Goal: Transaction & Acquisition: Purchase product/service

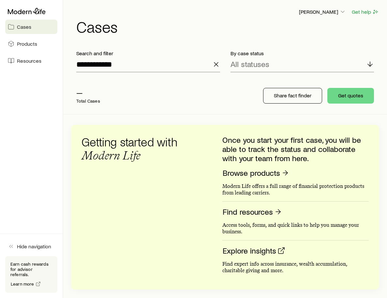
click at [216, 63] on icon "button" at bounding box center [216, 64] width 8 height 8
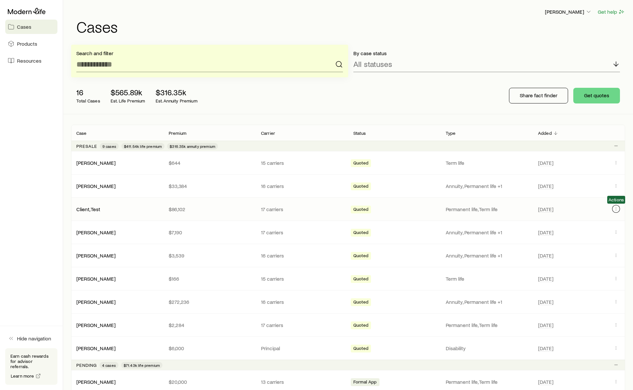
click at [387, 209] on icon "Client cases" at bounding box center [616, 208] width 5 height 5
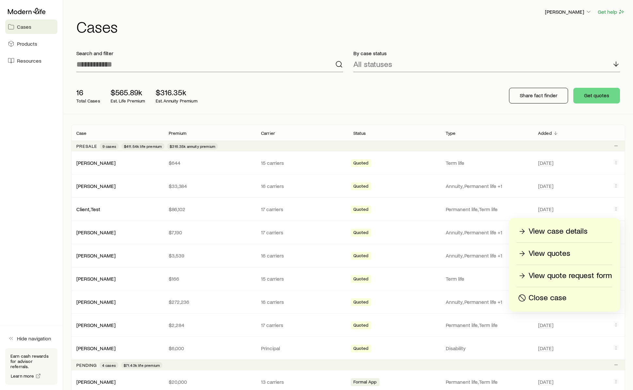
click at [387, 296] on p "Close case" at bounding box center [548, 298] width 38 height 10
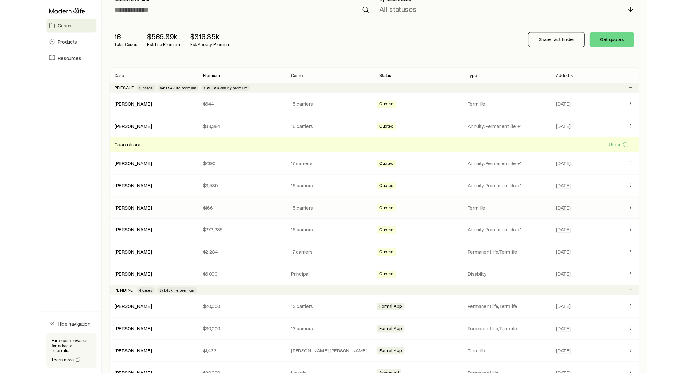
scroll to position [44, 0]
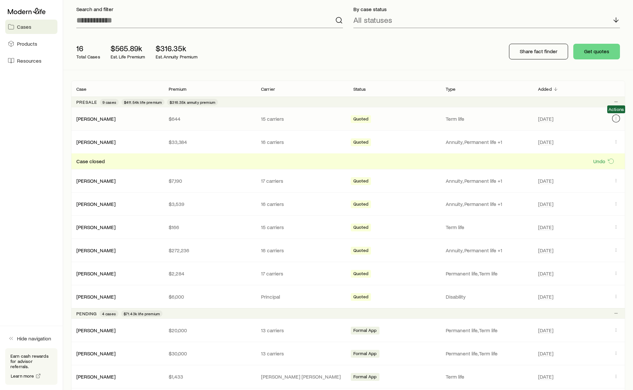
click at [387, 119] on icon "Client cases" at bounding box center [616, 118] width 5 height 5
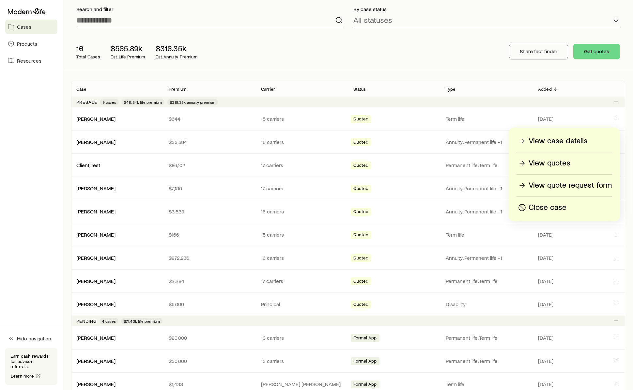
click at [387, 209] on p "Close case" at bounding box center [548, 207] width 38 height 10
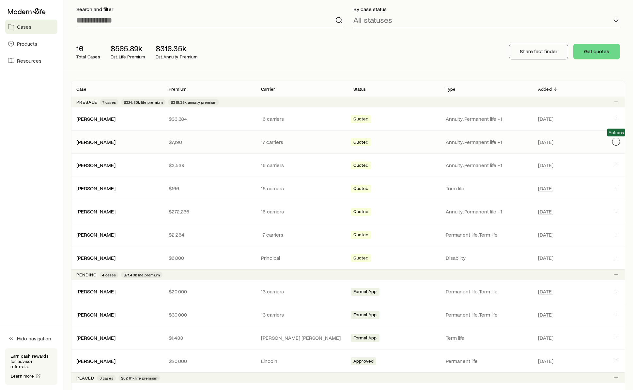
click at [387, 142] on icon "Client cases" at bounding box center [616, 141] width 5 height 5
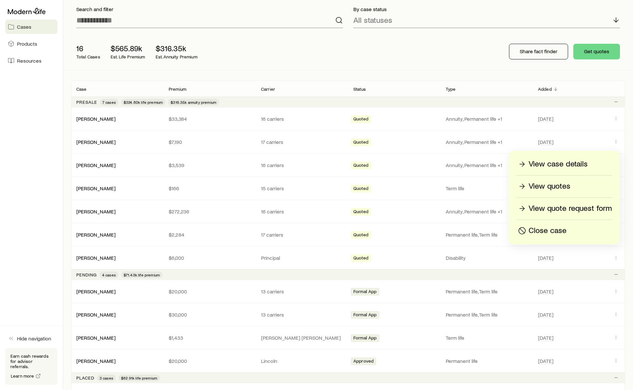
click at [387, 228] on p "Close case" at bounding box center [548, 231] width 38 height 10
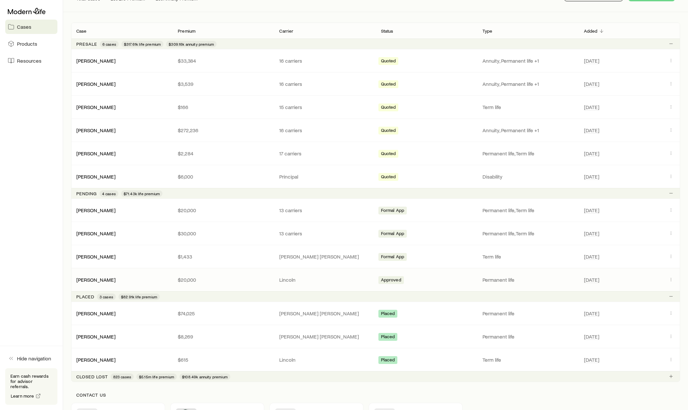
scroll to position [102, 0]
click at [97, 297] on link "Hazelwood, Scott" at bounding box center [96, 312] width 39 height 6
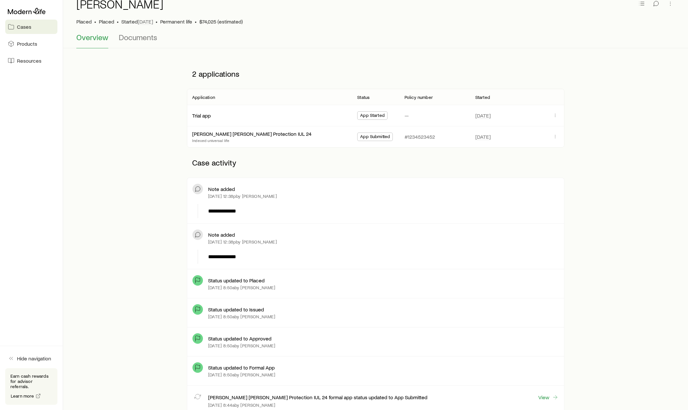
scroll to position [34, 0]
click at [212, 133] on link "John Hancock Protection IUL 24" at bounding box center [252, 133] width 119 height 6
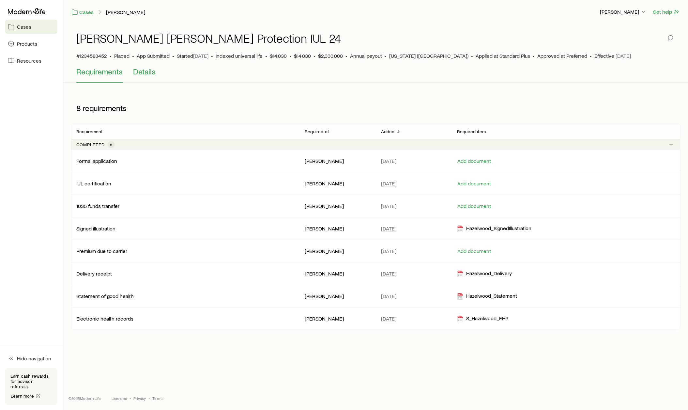
click at [144, 73] on span "Details" at bounding box center [144, 71] width 23 height 9
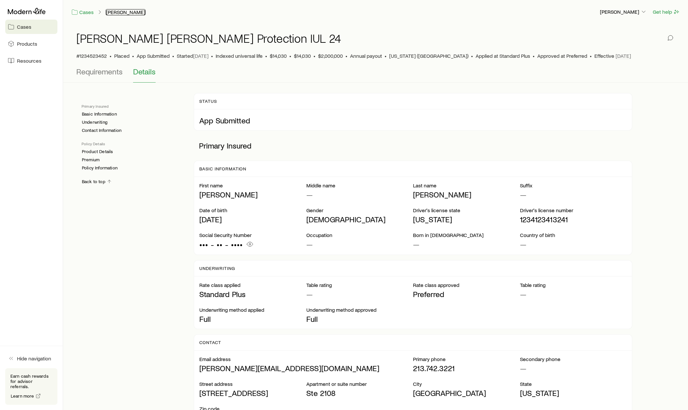
click at [119, 10] on link "Hazelwood, Scott" at bounding box center [126, 12] width 40 height 6
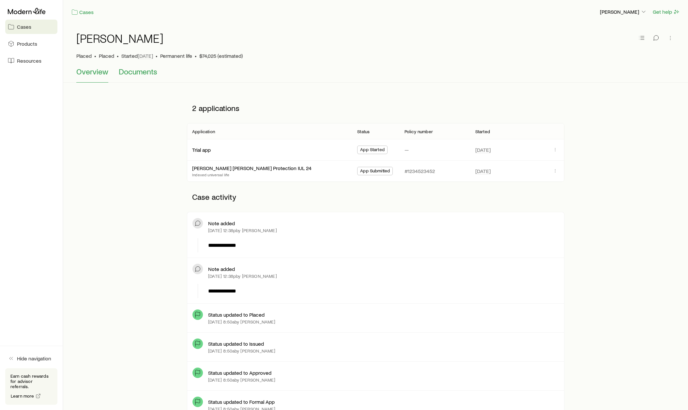
click at [133, 73] on span "Documents" at bounding box center [138, 71] width 39 height 9
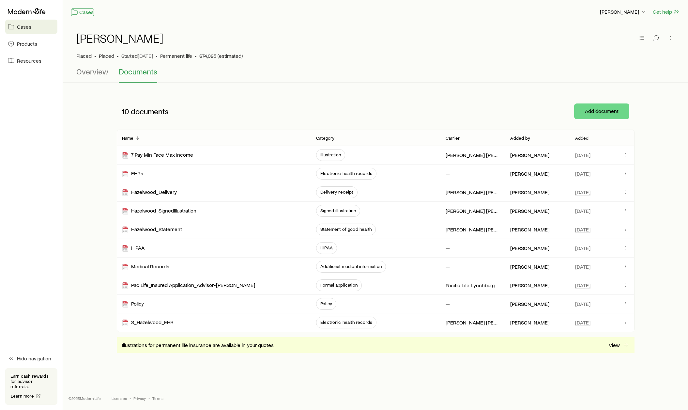
click at [85, 12] on link "Cases" at bounding box center [82, 12] width 23 height 8
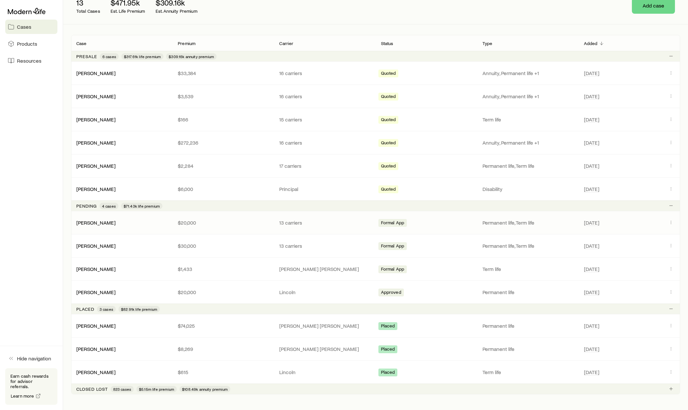
scroll to position [90, 0]
click at [100, 297] on link "Hazelwood, Scott" at bounding box center [96, 325] width 39 height 6
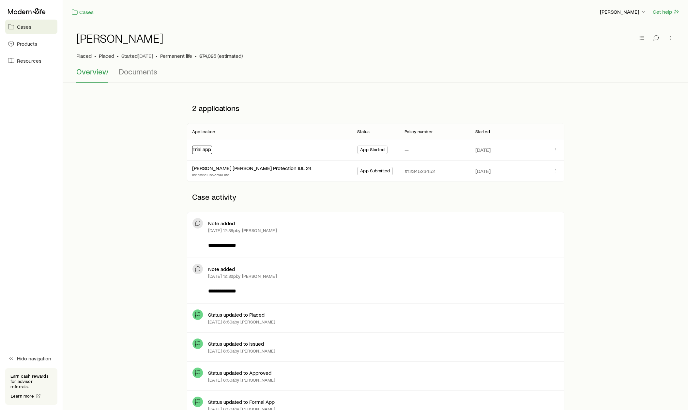
click at [206, 152] on link "Trial app" at bounding box center [202, 149] width 19 height 6
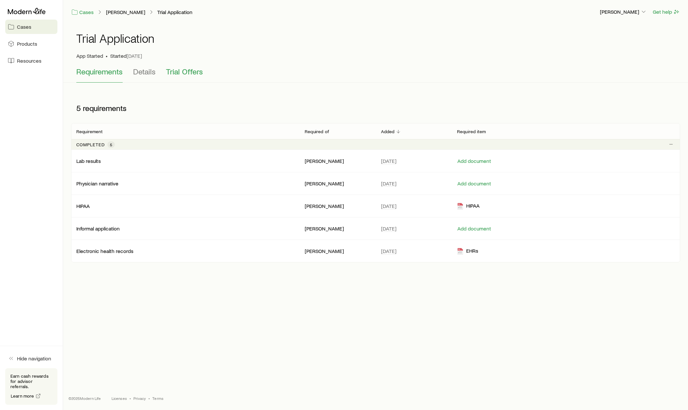
click at [186, 74] on span "Trial Offers" at bounding box center [184, 71] width 37 height 9
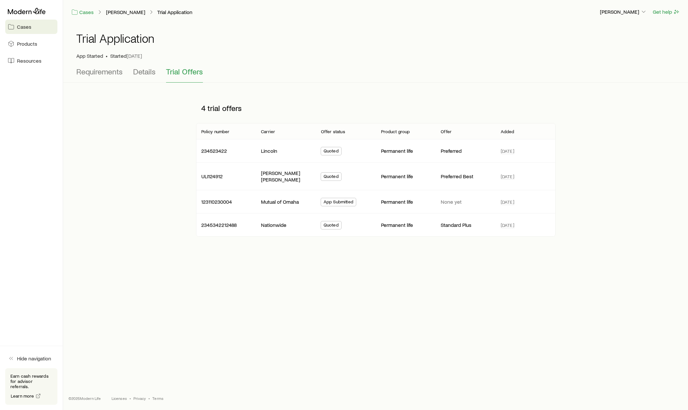
click at [24, 26] on span "Cases" at bounding box center [24, 27] width 14 height 7
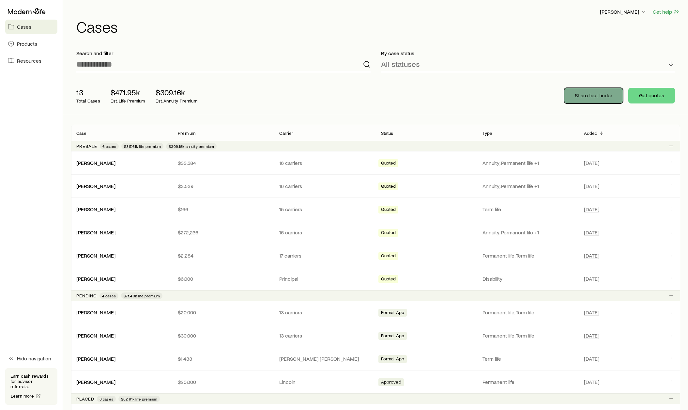
click at [387, 98] on p "Share fact finder" at bounding box center [594, 95] width 38 height 7
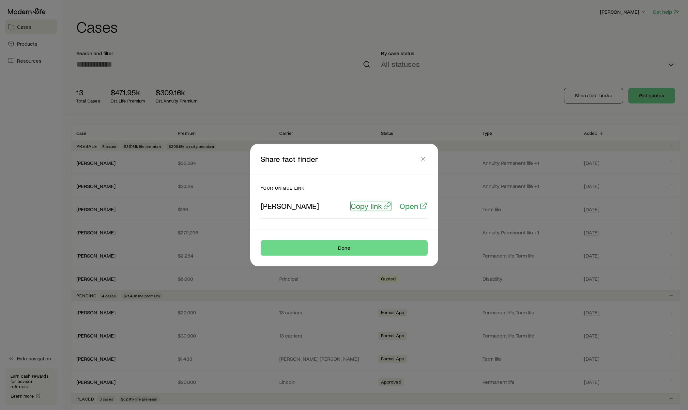
click at [365, 205] on p "Copy link" at bounding box center [366, 205] width 31 height 9
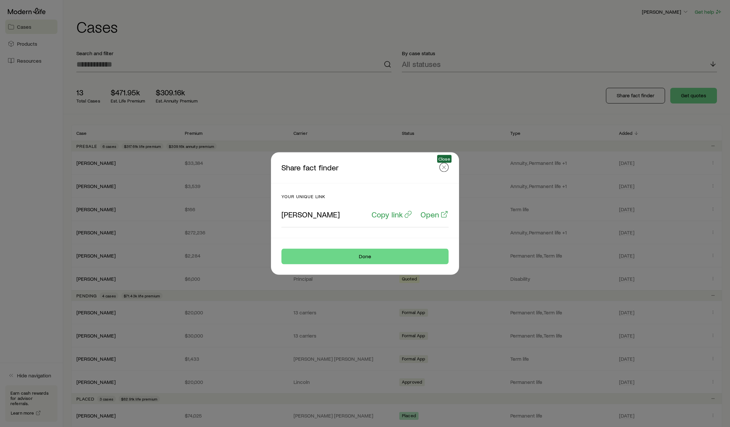
click at [387, 168] on line "button" at bounding box center [443, 167] width 3 height 3
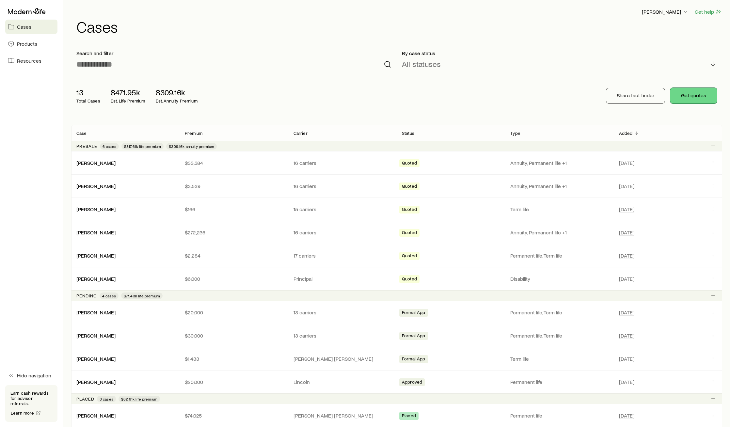
click at [387, 96] on button "Get quotes" at bounding box center [693, 96] width 47 height 16
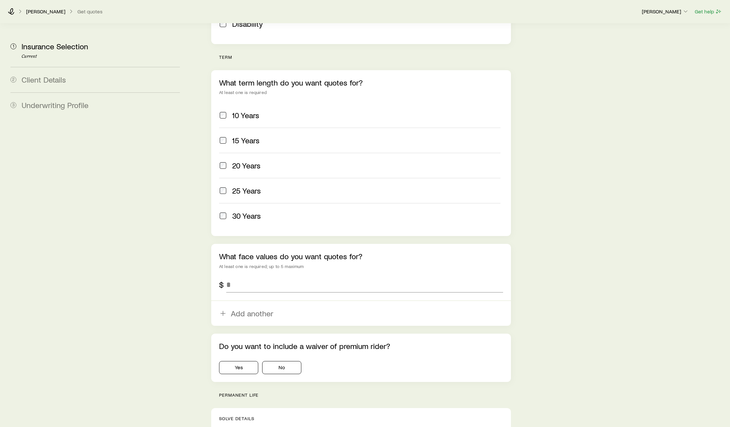
scroll to position [242, 0]
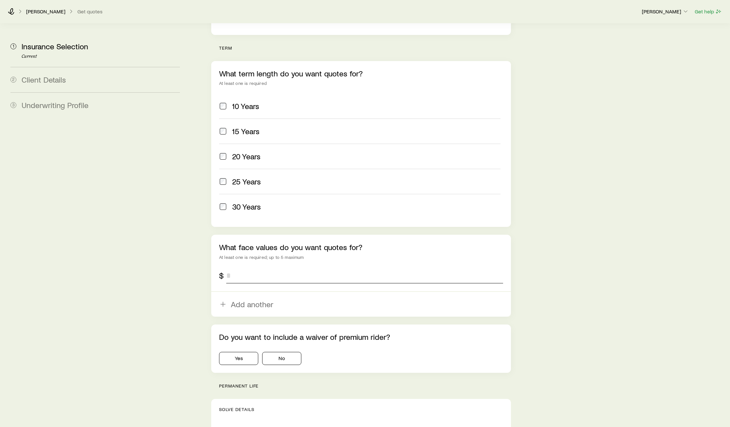
click at [255, 268] on input "tel" at bounding box center [364, 276] width 277 height 16
type input "*********"
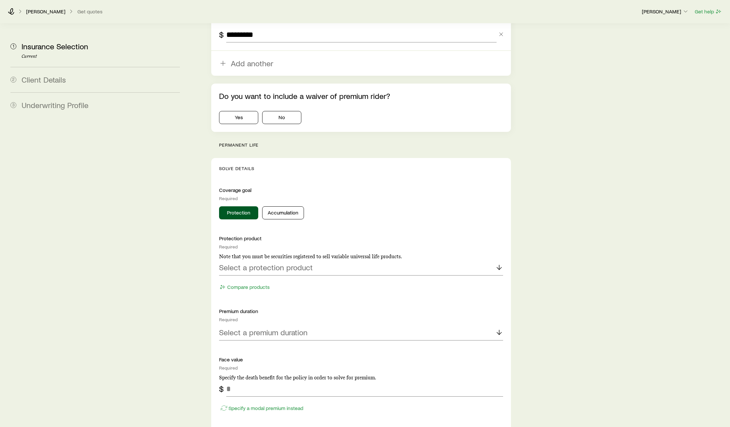
scroll to position [509, 0]
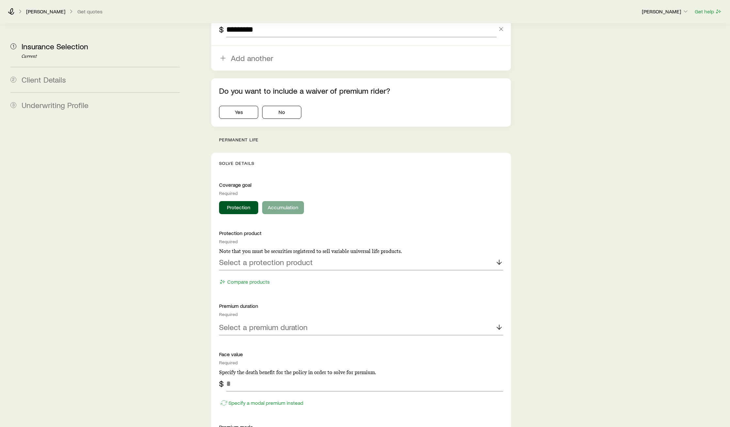
type input "*********"
click at [273, 201] on button "Accumulation" at bounding box center [283, 207] width 42 height 13
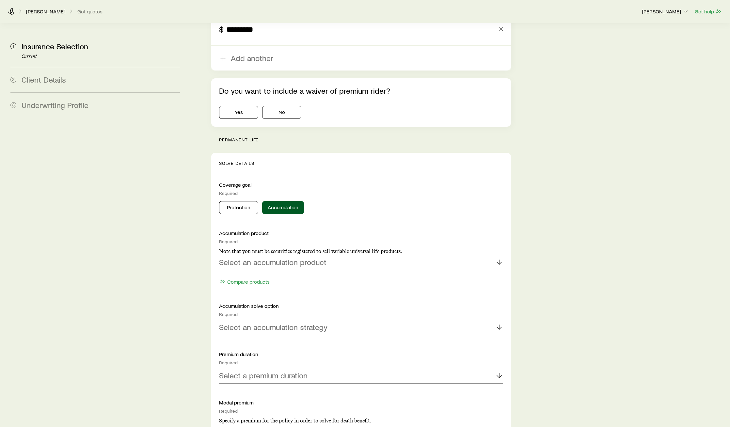
click at [271, 258] on p "Select an accumulation product" at bounding box center [272, 262] width 107 height 9
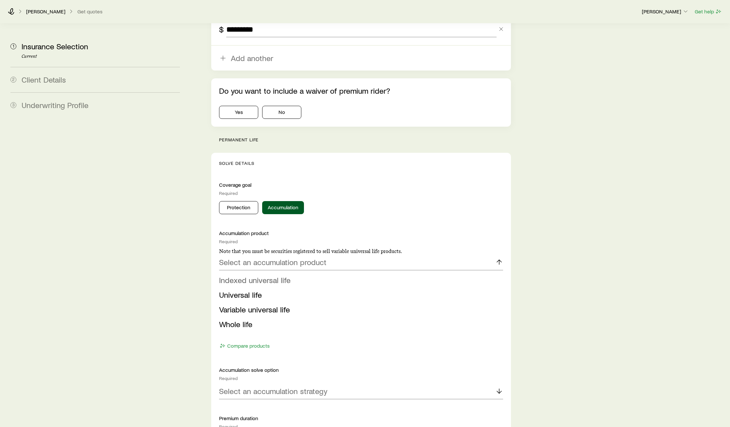
click at [265, 275] on span "Indexed universal life" at bounding box center [254, 279] width 71 height 9
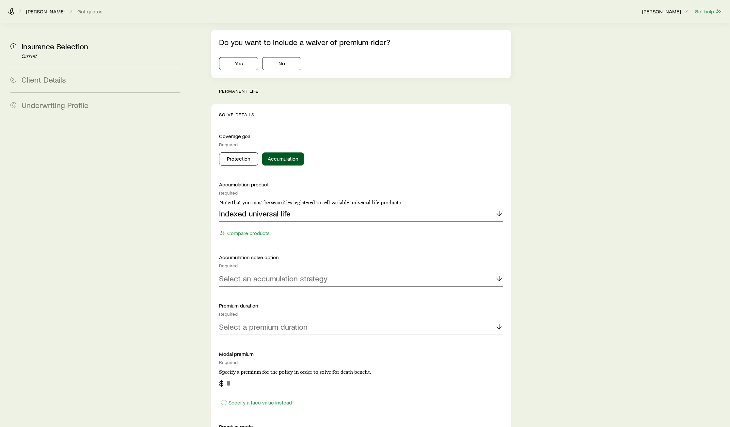
scroll to position [560, 0]
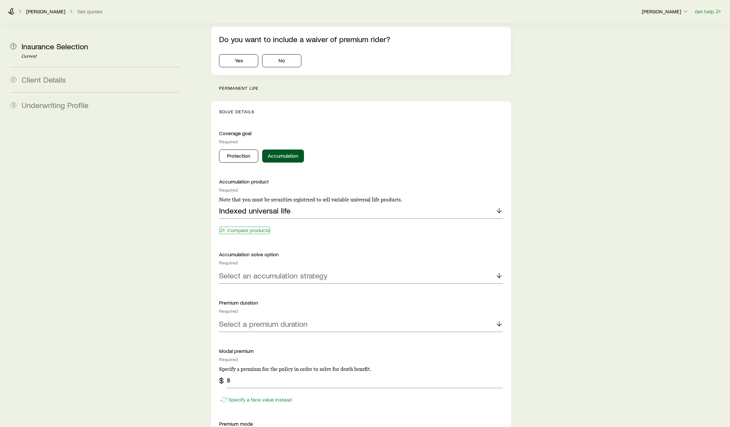
click at [253, 227] on button "Compare products" at bounding box center [244, 231] width 51 height 8
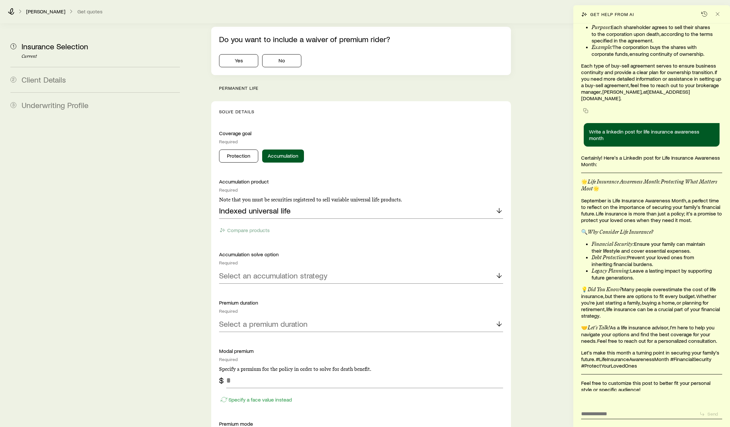
scroll to position [4639, 0]
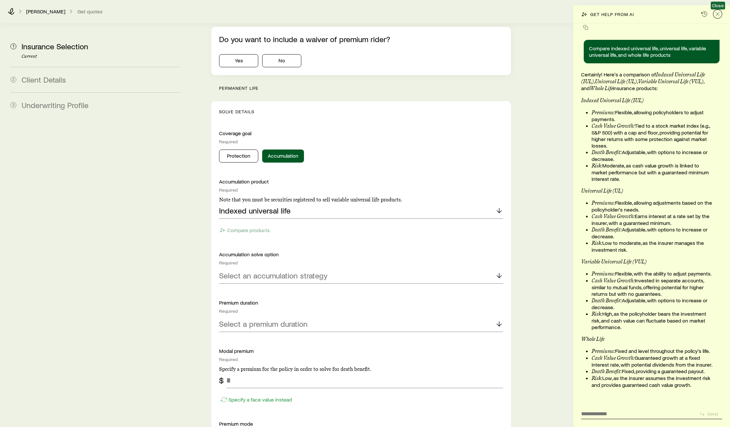
click at [387, 13] on icon "Close" at bounding box center [717, 14] width 7 height 7
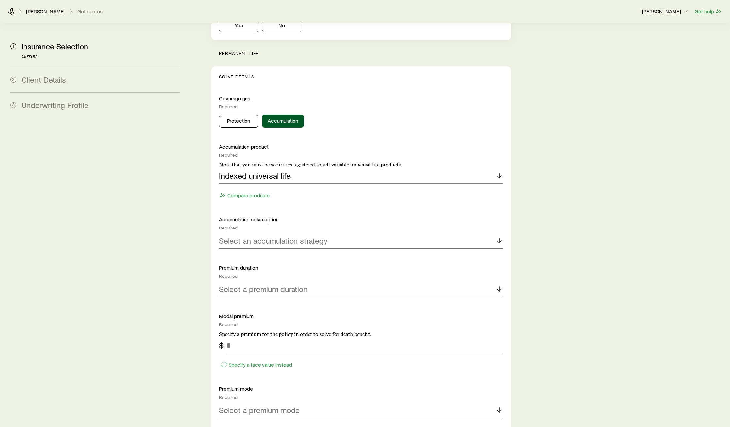
scroll to position [596, 0]
click at [325, 236] on p "Select an accumulation strategy" at bounding box center [273, 240] width 108 height 9
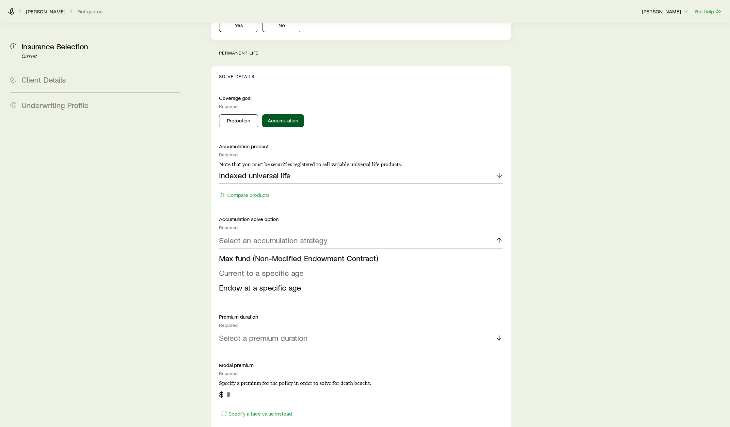
click at [289, 268] on span "Current to a specific age" at bounding box center [261, 272] width 85 height 9
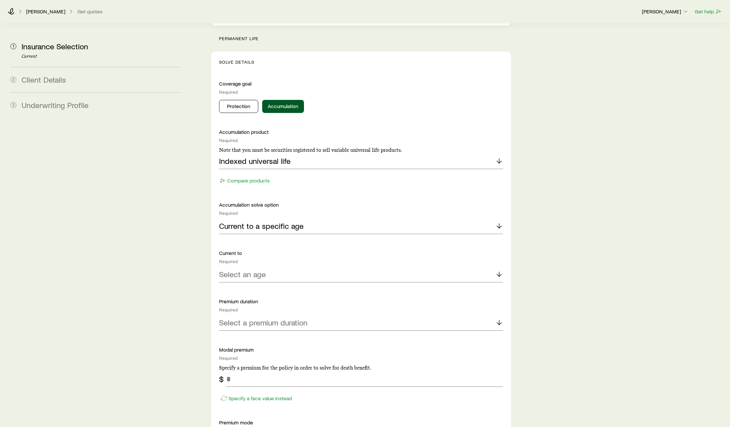
scroll to position [617, 0]
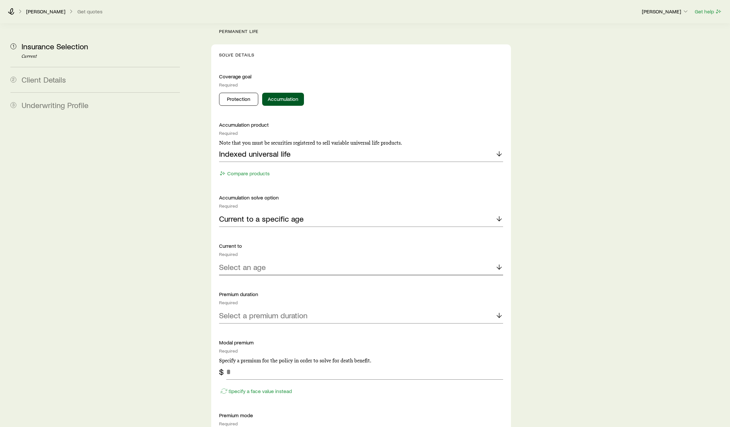
click at [289, 260] on div "Select an age" at bounding box center [361, 268] width 284 height 16
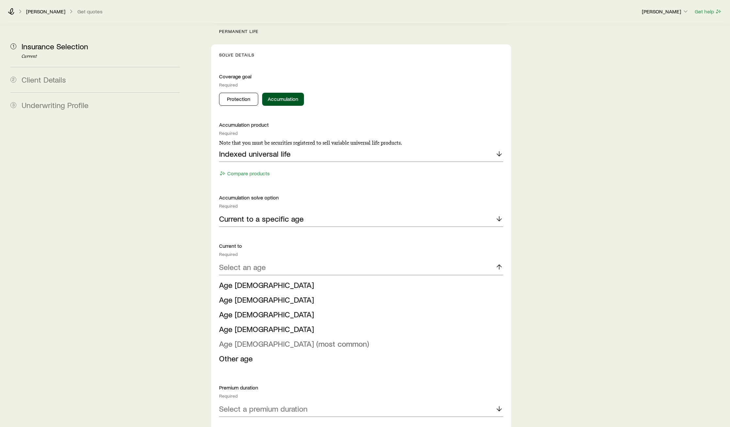
click at [264, 297] on span "Age 121 (most common)" at bounding box center [294, 343] width 150 height 9
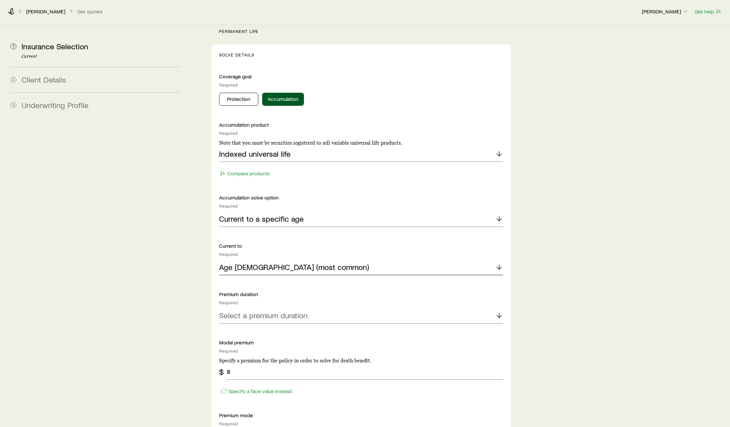
click at [296, 262] on p "Age 121 (most common)" at bounding box center [294, 266] width 150 height 9
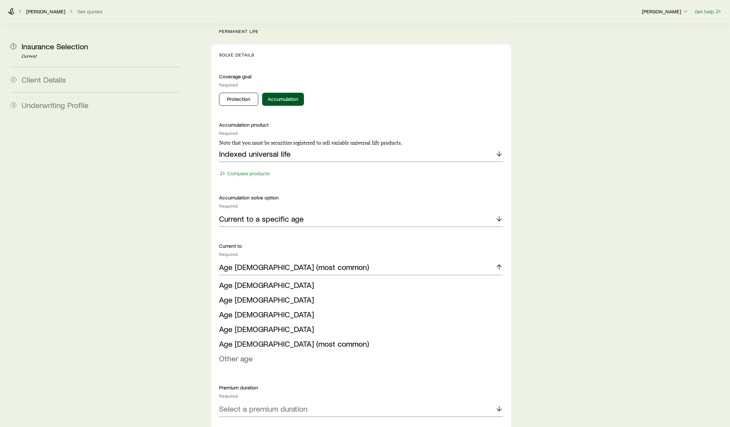
click at [252, 297] on span "Other age" at bounding box center [236, 358] width 34 height 9
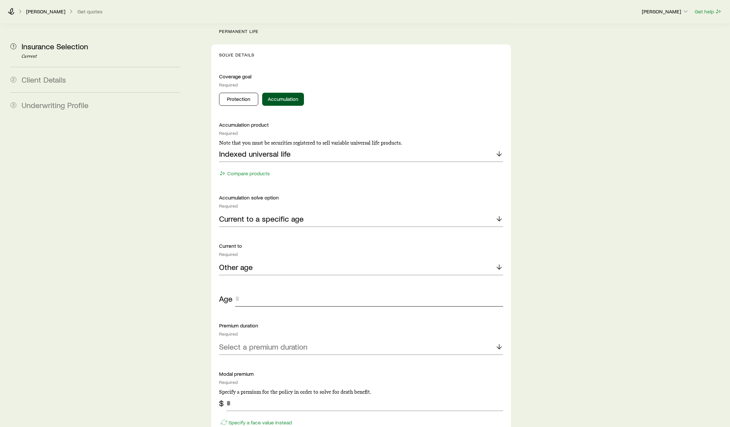
click at [269, 291] on input "tel" at bounding box center [369, 299] width 268 height 16
type input "*"
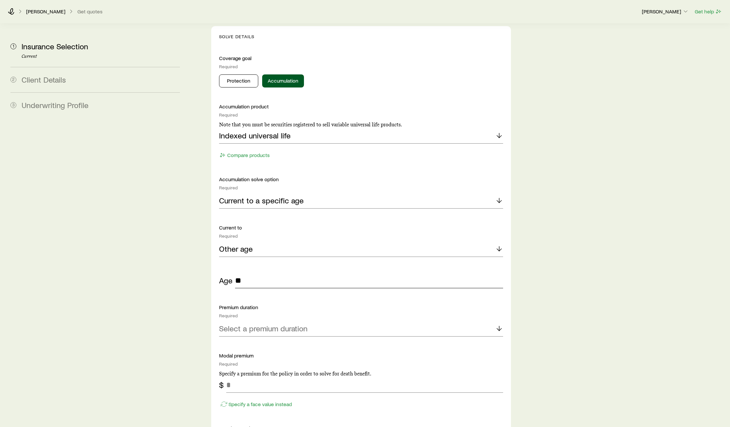
scroll to position [636, 0]
type input "**"
click at [281, 297] on div "Select a premium duration" at bounding box center [361, 328] width 284 height 16
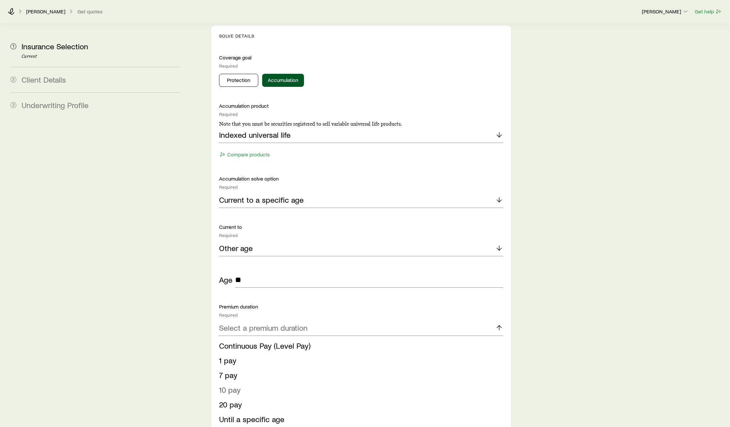
click at [254, 297] on li "10 pay" at bounding box center [359, 390] width 280 height 15
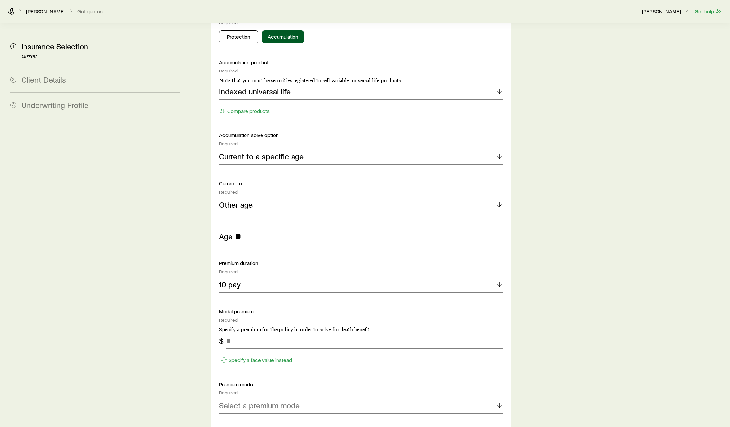
scroll to position [681, 0]
click at [266, 297] on p "Specify a face value instead" at bounding box center [259, 359] width 63 height 7
click at [268, 297] on input "tel" at bounding box center [364, 340] width 277 height 16
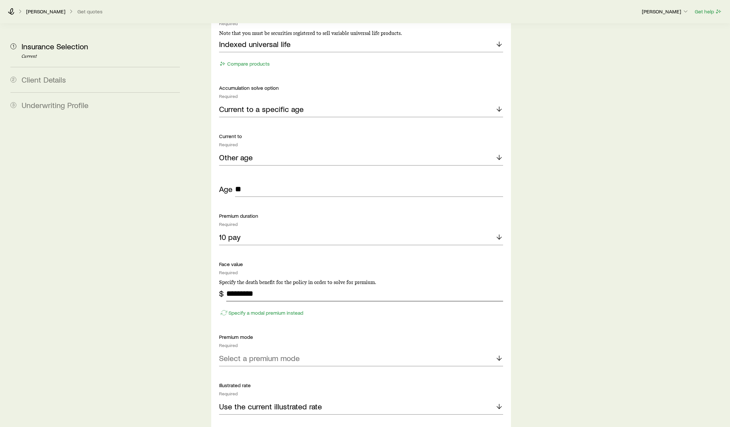
scroll to position [729, 0]
type input "*********"
click at [283, 297] on p "Select a premium mode" at bounding box center [259, 356] width 81 height 9
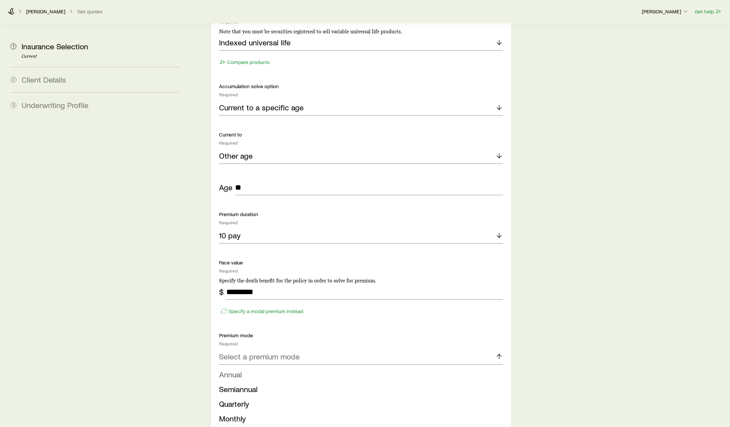
click at [272, 297] on li "Annual" at bounding box center [359, 374] width 280 height 15
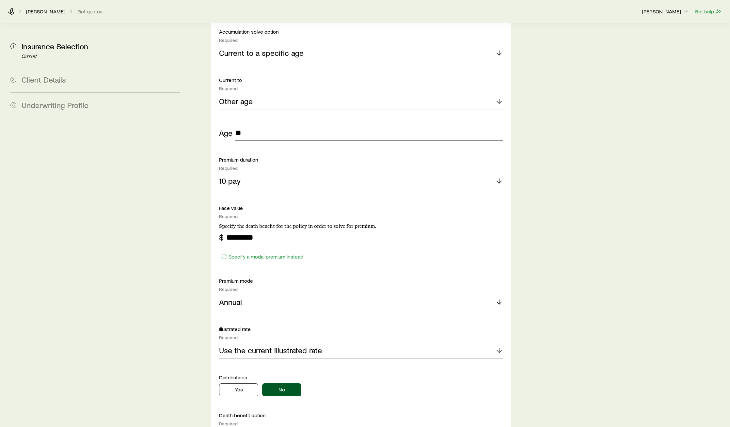
scroll to position [790, 0]
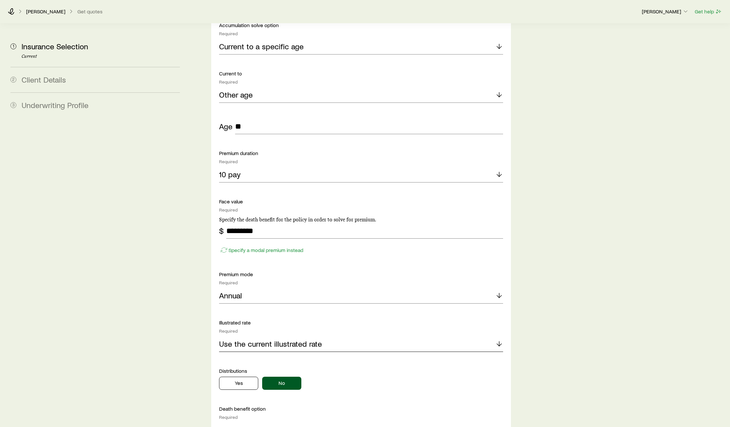
click at [278, 297] on p "Use the current illustrated rate" at bounding box center [270, 343] width 103 height 9
click at [266, 297] on span "Enter a specific rate" at bounding box center [253, 375] width 68 height 9
click at [239, 297] on input "tel" at bounding box center [238, 400] width 39 height 16
type input "**"
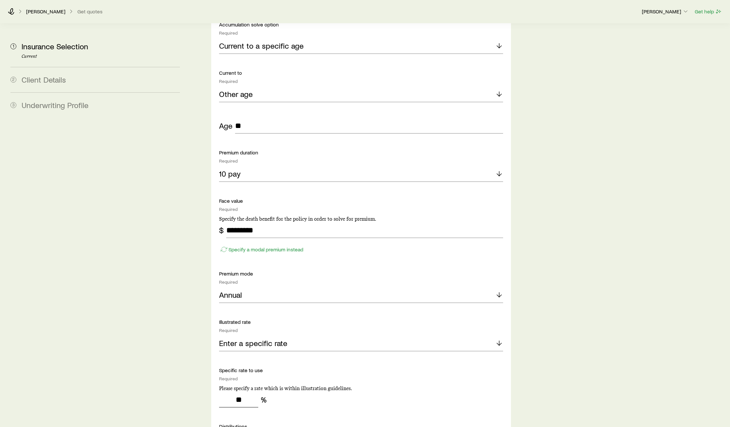
click at [241, 297] on input "**" at bounding box center [238, 400] width 39 height 16
type input "*"
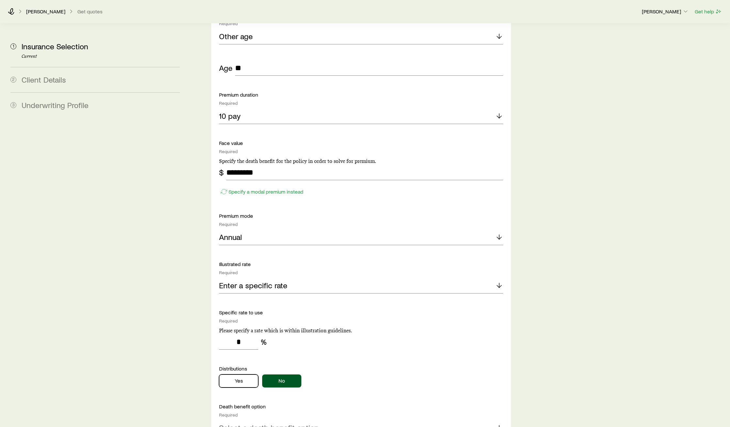
scroll to position [849, 0]
click at [243, 297] on button "Yes" at bounding box center [238, 379] width 39 height 13
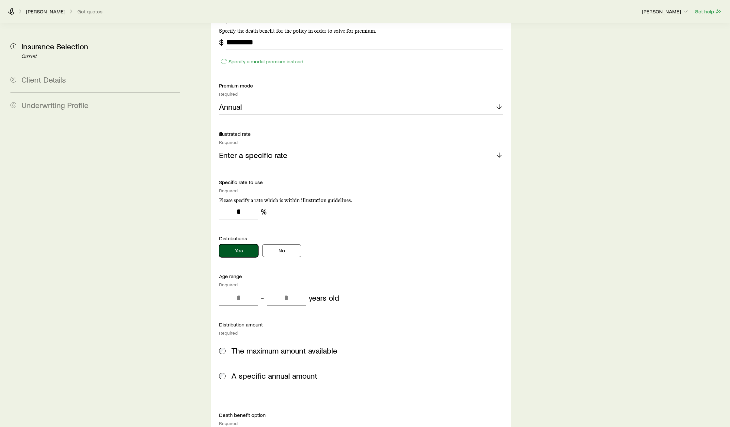
scroll to position [981, 0]
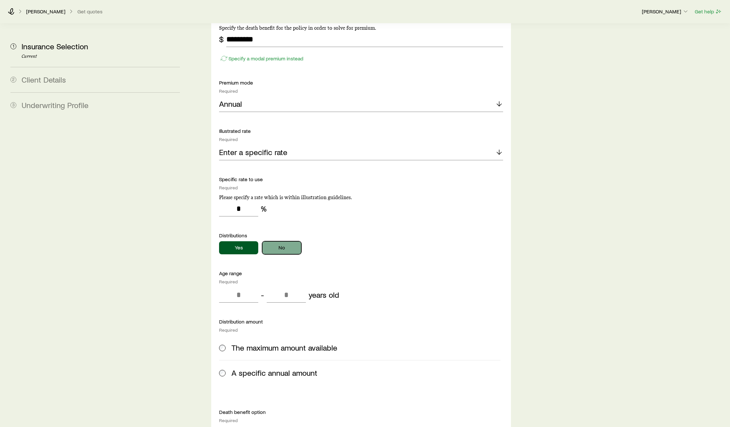
click at [280, 241] on button "No" at bounding box center [281, 247] width 39 height 13
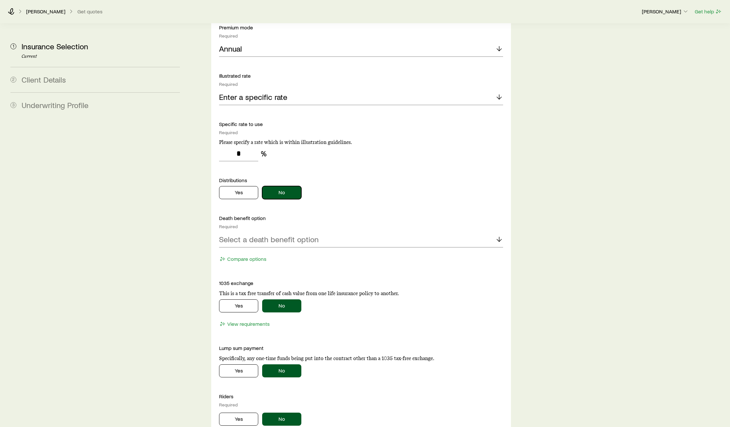
scroll to position [1054, 0]
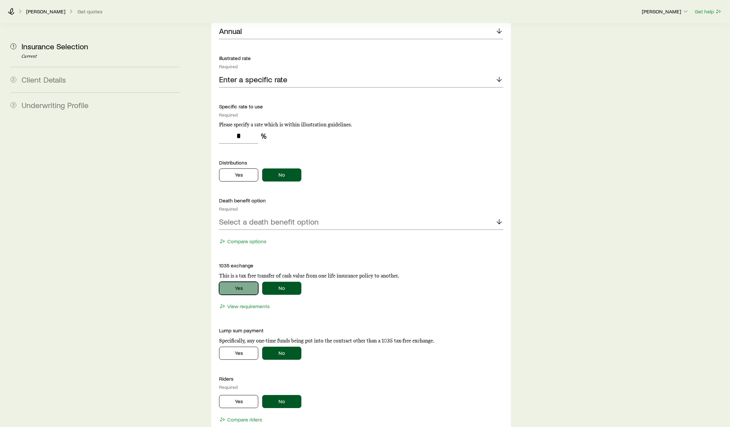
click at [243, 282] on button "Yes" at bounding box center [238, 288] width 39 height 13
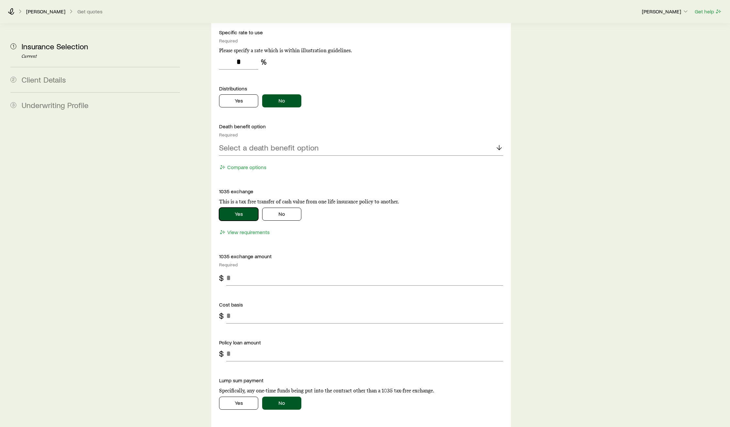
scroll to position [1131, 0]
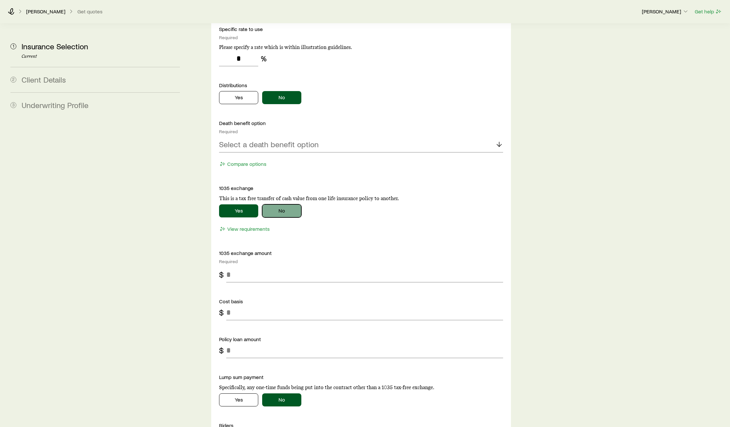
click at [277, 204] on button "No" at bounding box center [281, 210] width 39 height 13
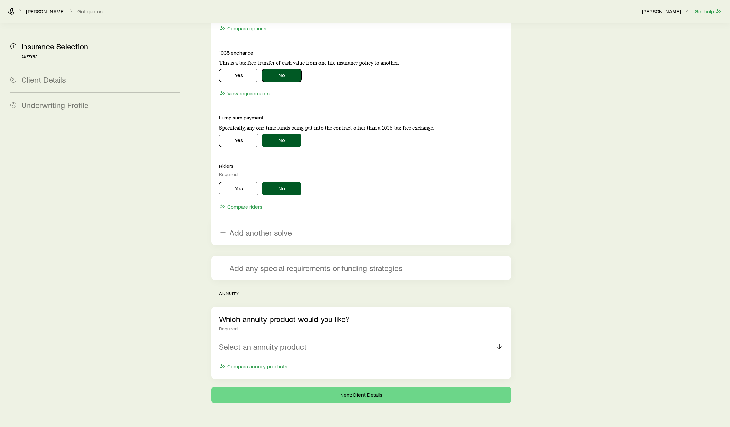
scroll to position [1269, 0]
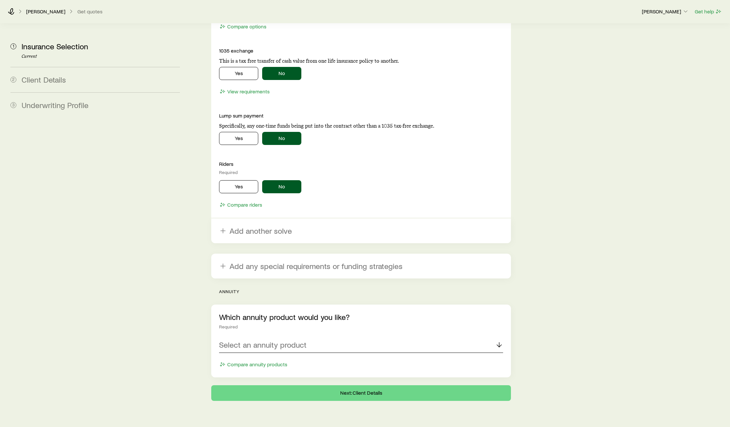
click at [267, 297] on p "Select an annuity product" at bounding box center [262, 344] width 87 height 9
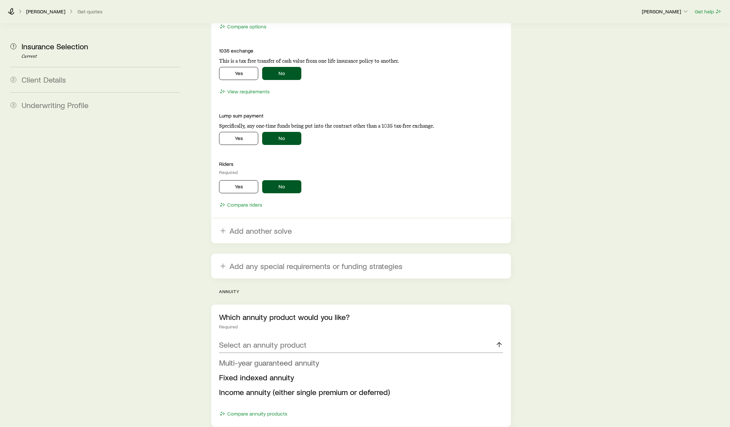
click at [262, 297] on span "Multi-year guaranteed annuity" at bounding box center [269, 362] width 100 height 9
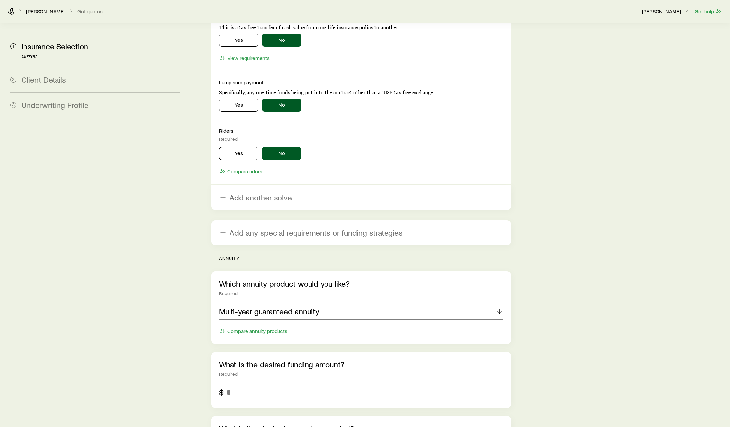
scroll to position [1304, 0]
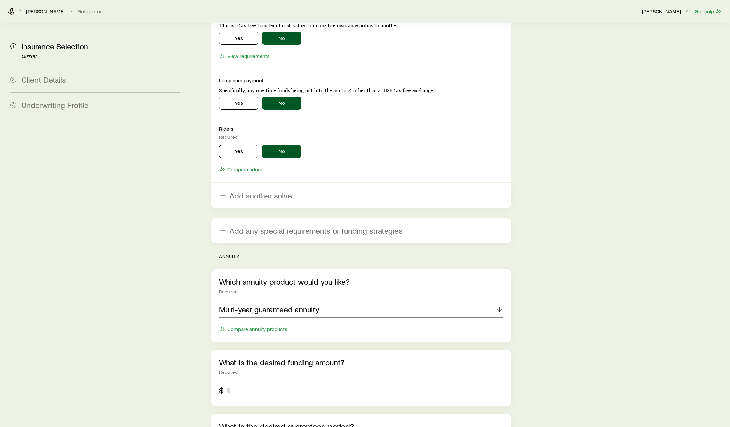
click at [257, 297] on input "tel" at bounding box center [364, 391] width 277 height 16
type input "*********"
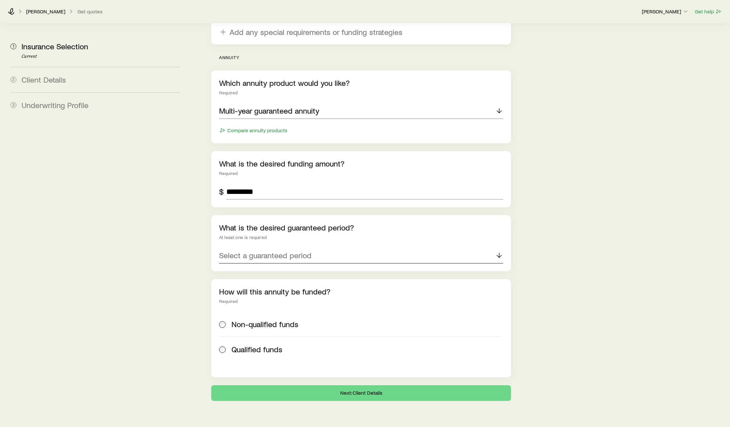
click at [248, 251] on p "Select a guaranteed period" at bounding box center [265, 255] width 92 height 9
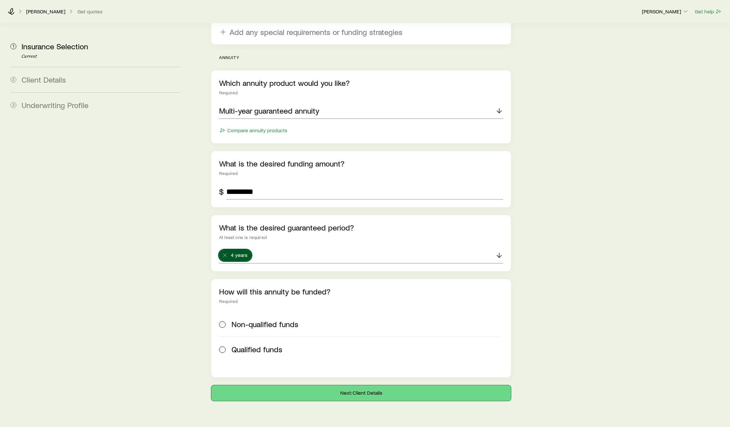
click at [319, 297] on button "Next: Client Details" at bounding box center [361, 393] width 300 height 16
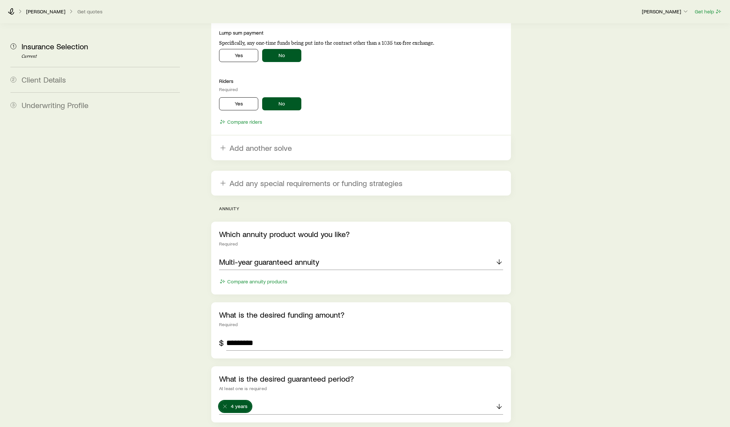
scroll to position [1540, 0]
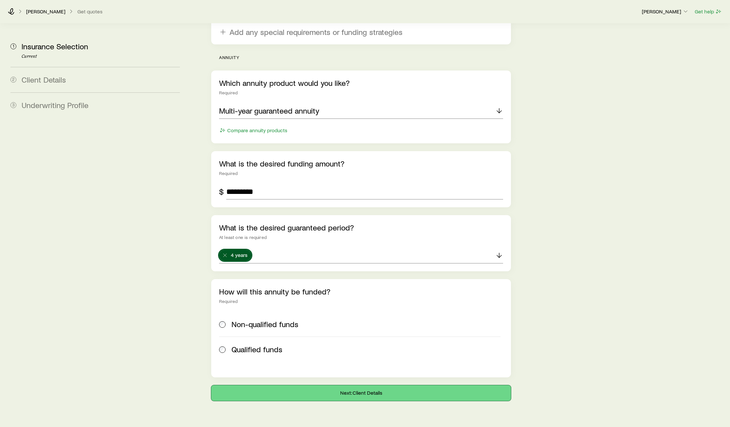
click at [298, 297] on button "Next: Client Details" at bounding box center [361, 393] width 300 height 16
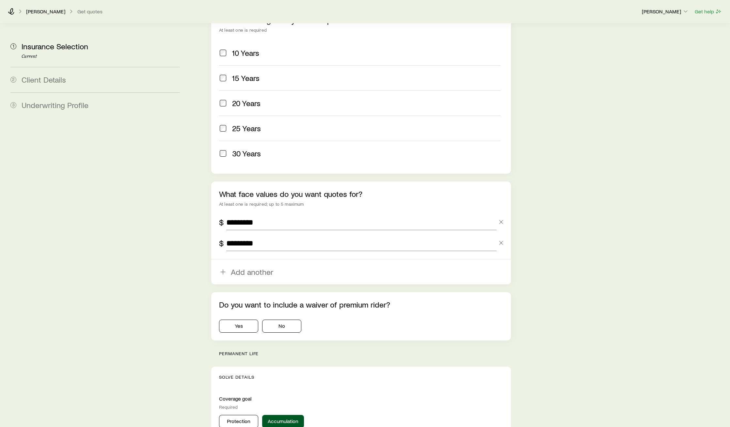
scroll to position [330, 0]
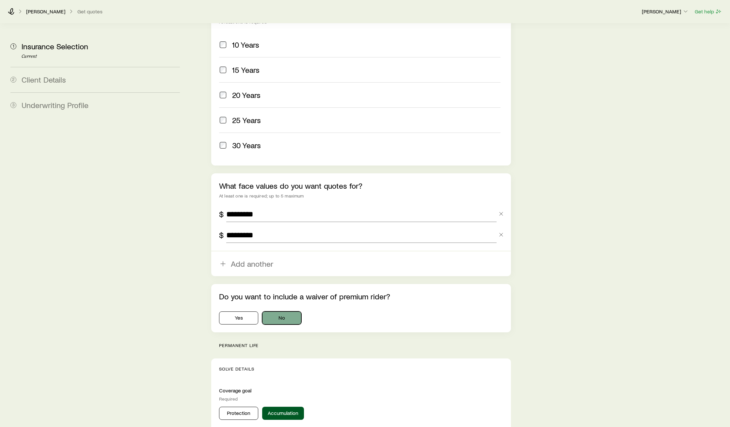
click at [289, 297] on button "No" at bounding box center [281, 317] width 39 height 13
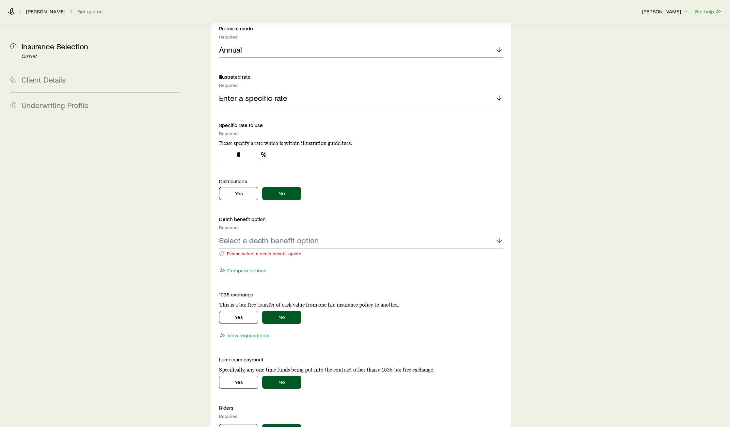
scroll to position [1062, 0]
click at [325, 233] on div "Select a death benefit option" at bounding box center [361, 241] width 284 height 16
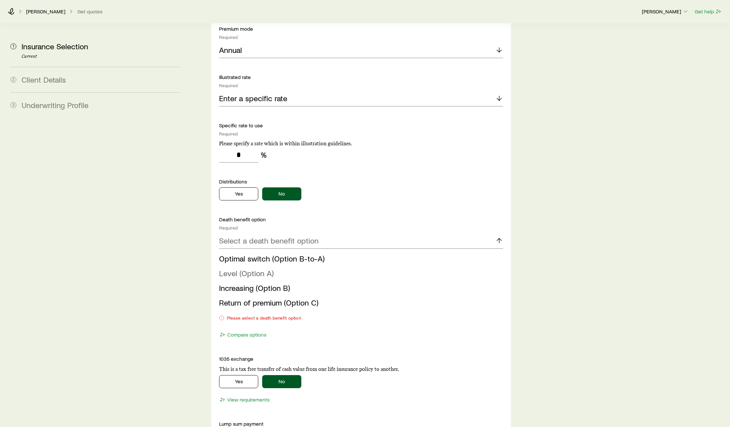
click at [296, 266] on li "Level (Option A)" at bounding box center [359, 273] width 280 height 15
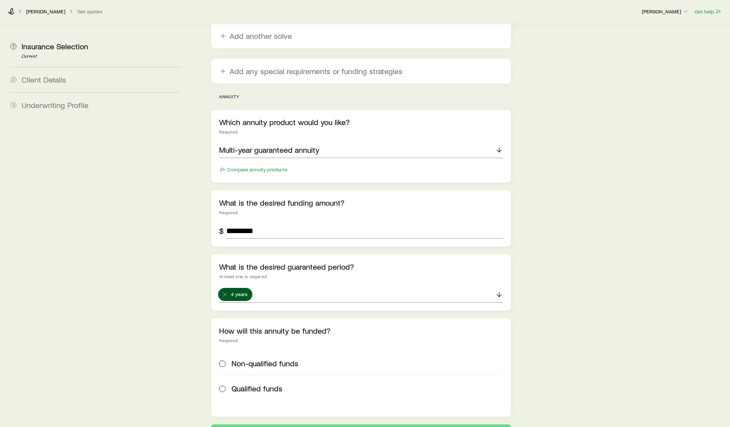
scroll to position [1530, 0]
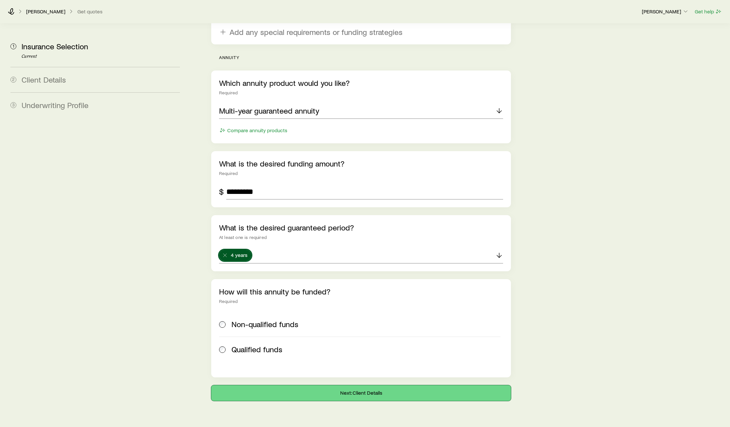
click at [335, 297] on button "Next: Client Details" at bounding box center [361, 393] width 300 height 16
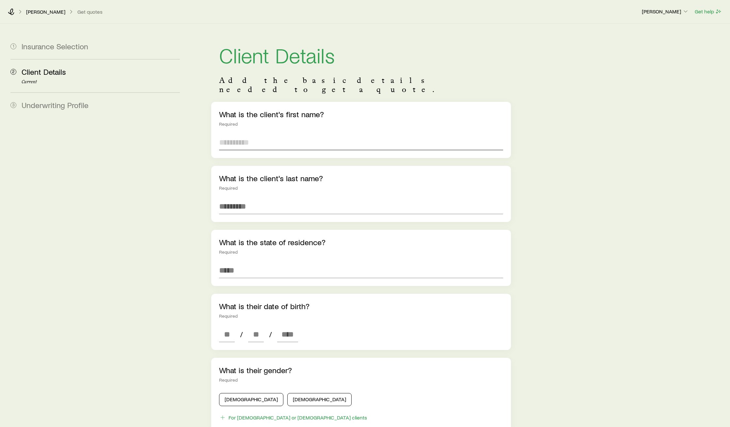
click at [269, 134] on input "text" at bounding box center [361, 142] width 284 height 16
type input "********"
type input "****"
click at [247, 262] on input at bounding box center [361, 270] width 284 height 16
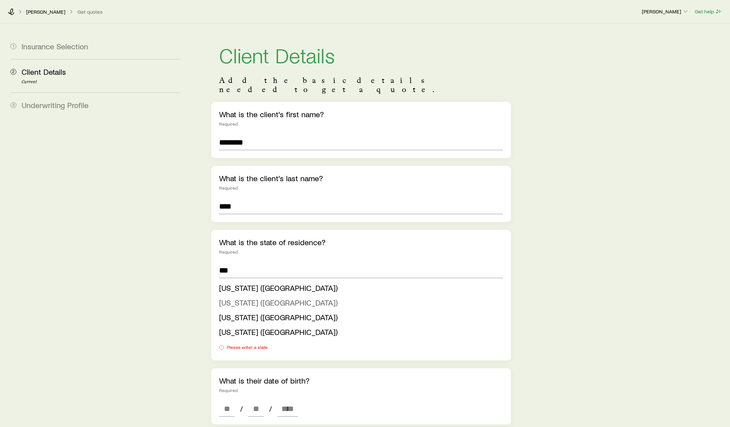
click at [247, 297] on span "New Jersey (NJ)" at bounding box center [278, 302] width 118 height 9
type input "**********"
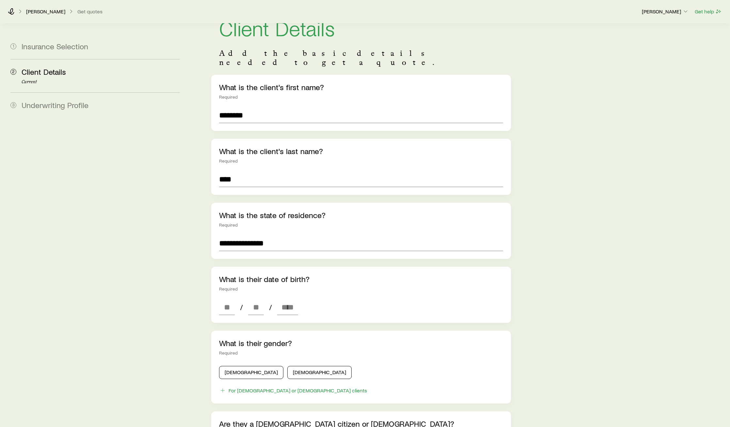
scroll to position [28, 0]
click at [225, 297] on input at bounding box center [227, 307] width 16 height 16
type input "*"
type input "**"
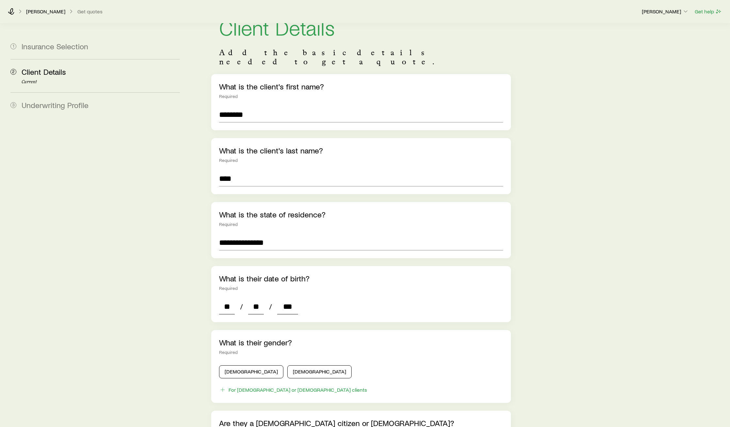
type input "****"
type input "*"
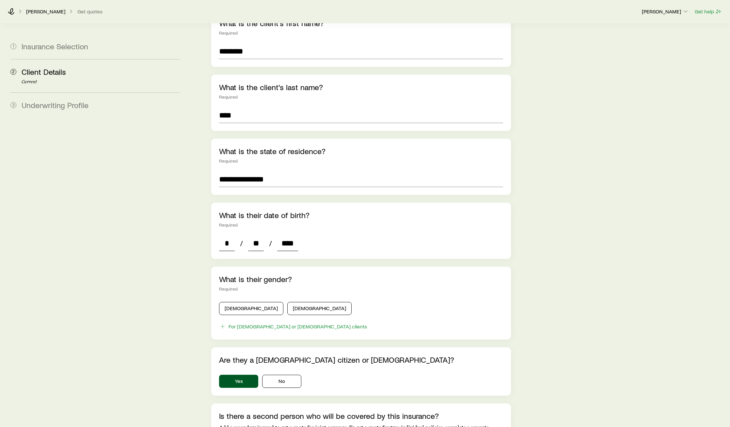
scroll to position [96, 0]
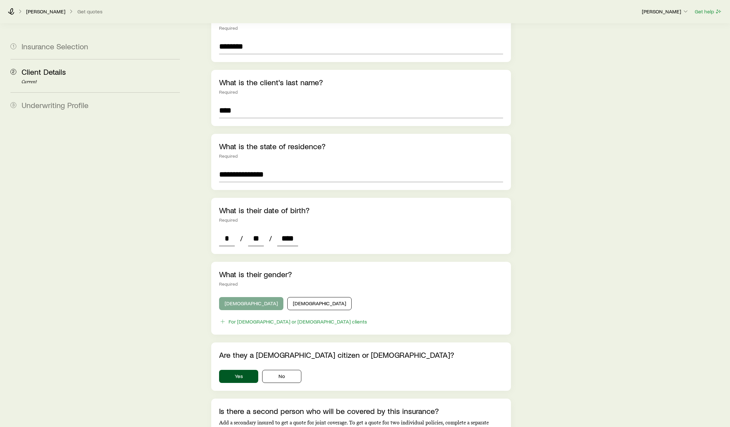
type input "****"
click at [232, 297] on button "Male" at bounding box center [251, 303] width 64 height 13
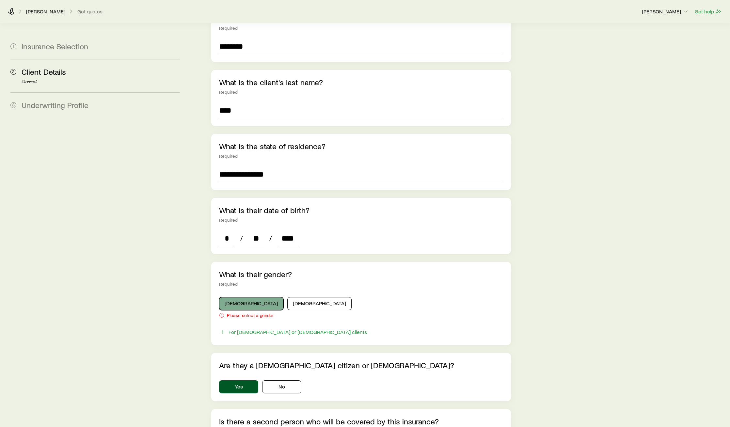
click at [236, 297] on button "Male" at bounding box center [251, 303] width 64 height 13
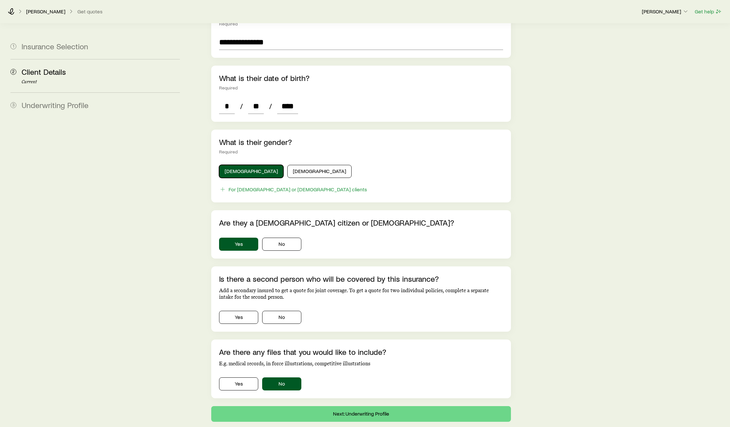
scroll to position [248, 0]
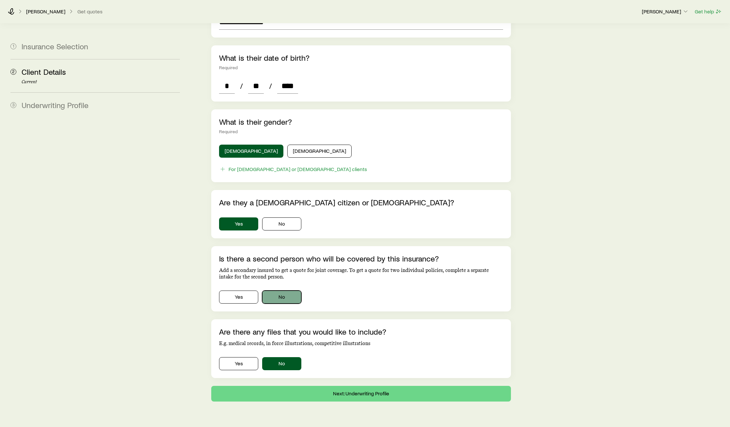
click at [276, 291] on button "No" at bounding box center [281, 297] width 39 height 13
click at [323, 297] on button "Next: Underwriting Profile" at bounding box center [361, 394] width 300 height 16
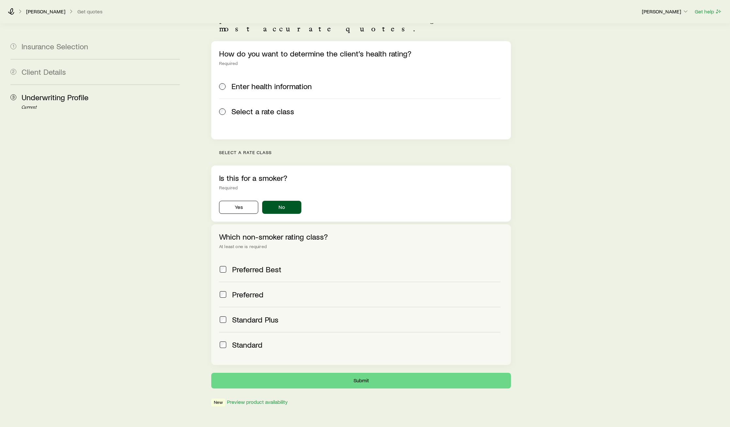
scroll to position [75, 0]
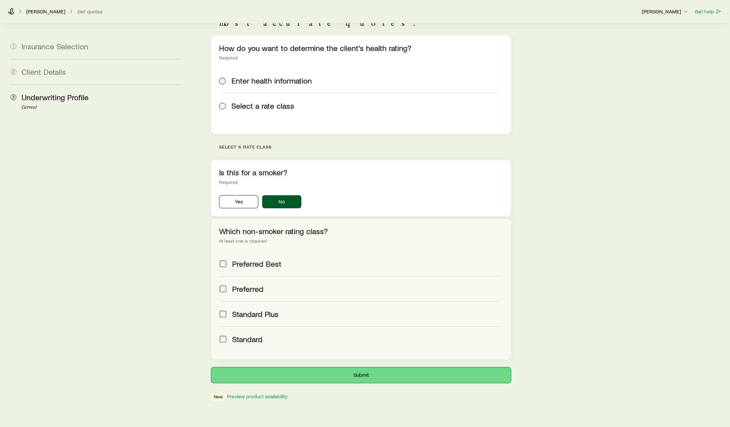
click at [367, 297] on button "Submit" at bounding box center [361, 375] width 300 height 16
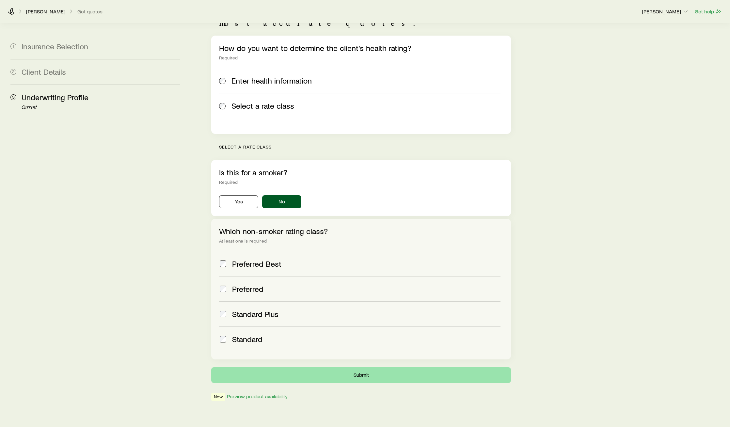
scroll to position [0, 0]
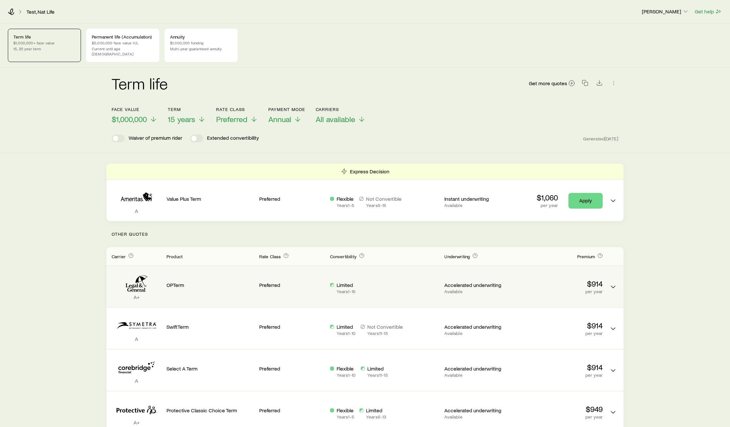
click at [342, 282] on p "Limited" at bounding box center [346, 285] width 19 height 7
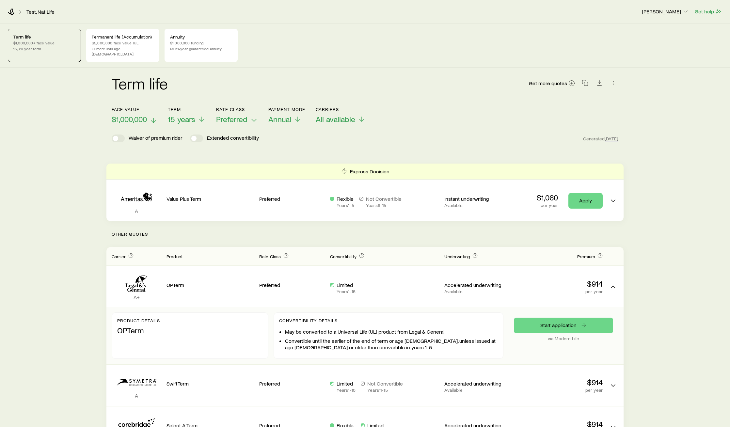
click at [152, 117] on icon at bounding box center [154, 121] width 8 height 8
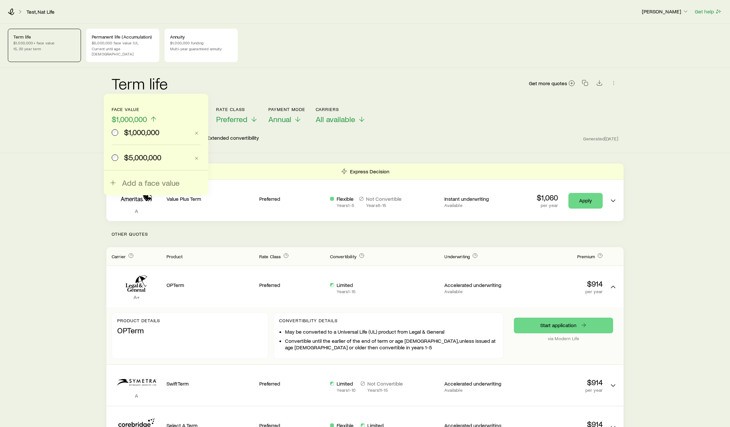
click at [136, 158] on span "$5,000,000" at bounding box center [142, 157] width 37 height 9
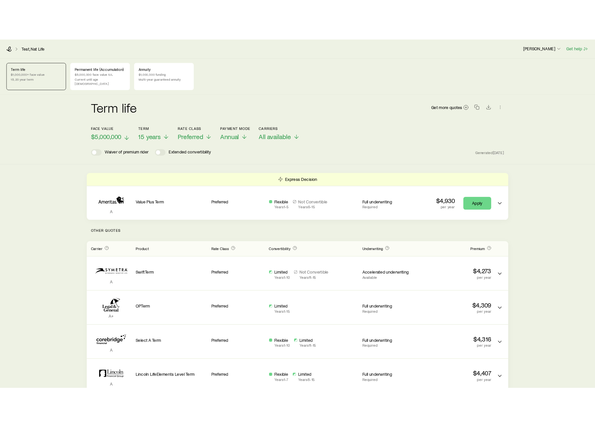
scroll to position [3, 0]
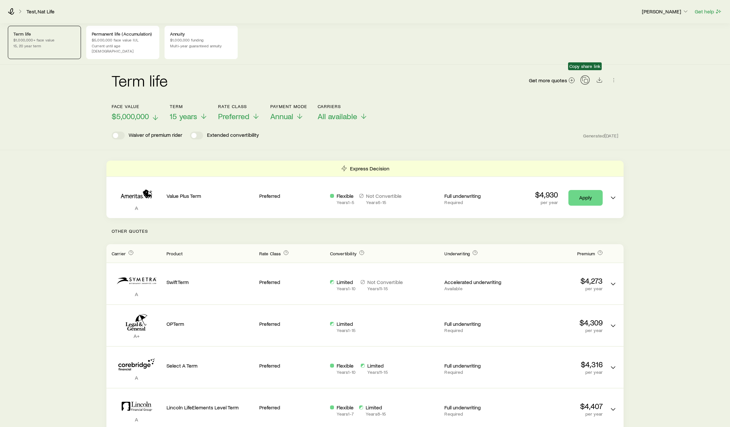
click at [387, 77] on icon "button" at bounding box center [585, 80] width 7 height 7
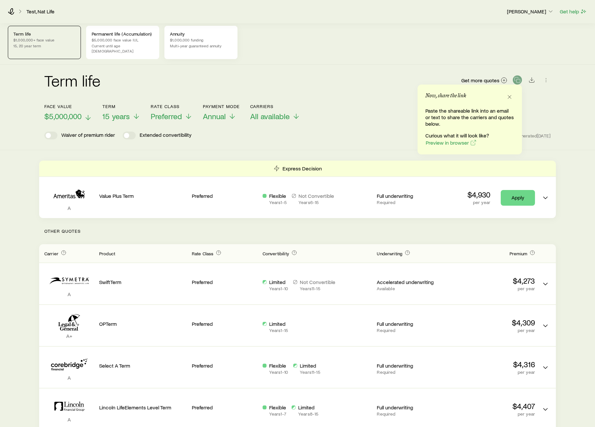
click at [198, 45] on p "Multi-year guaranteed annuity" at bounding box center [201, 45] width 62 height 5
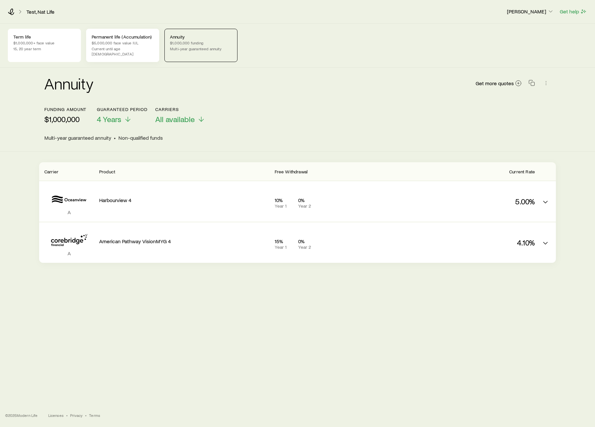
click at [128, 51] on p "Current until age 98" at bounding box center [123, 51] width 62 height 10
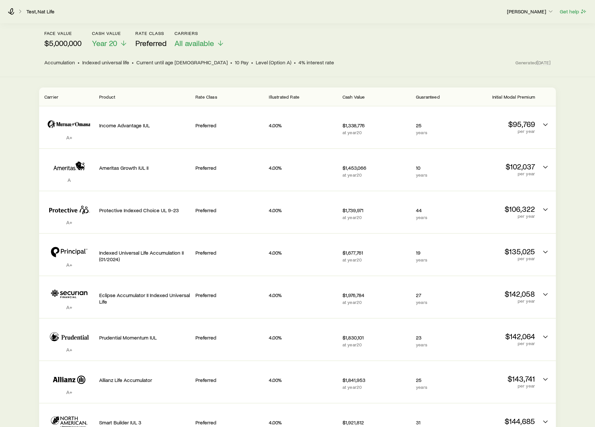
scroll to position [75, 0]
click at [122, 41] on icon at bounding box center [124, 45] width 8 height 8
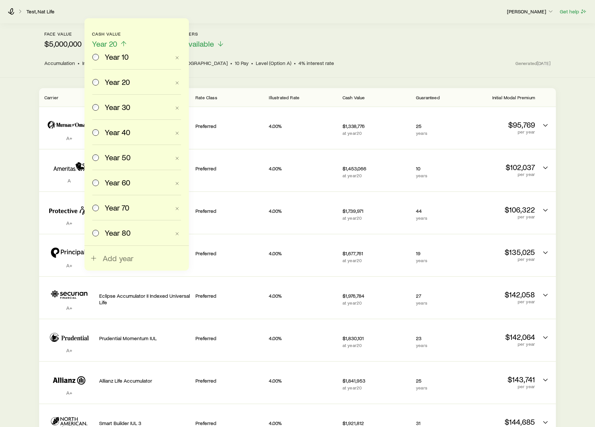
click at [116, 110] on span "Year 30" at bounding box center [117, 106] width 25 height 9
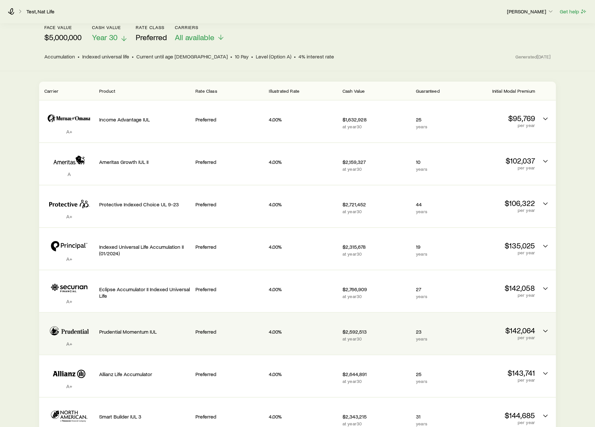
scroll to position [0, 0]
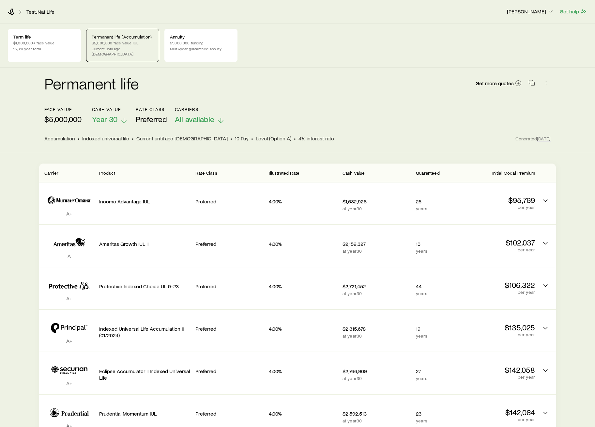
click at [217, 115] on p "All available" at bounding box center [200, 119] width 50 height 9
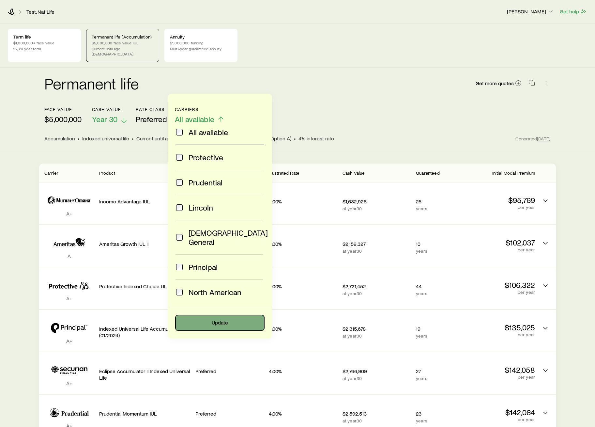
click at [222, 297] on button "Update" at bounding box center [220, 323] width 89 height 16
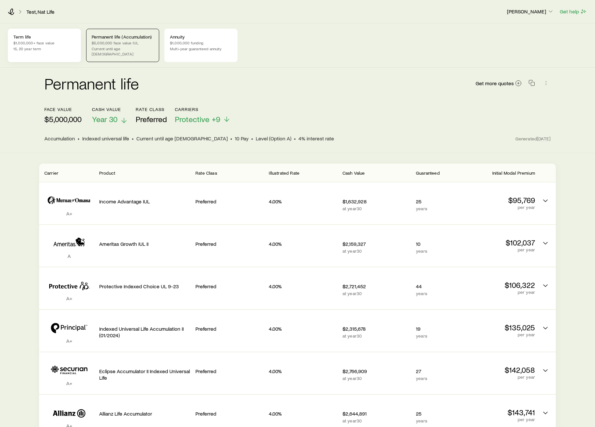
click at [53, 42] on p "$1,000,000+ face value" at bounding box center [44, 42] width 62 height 5
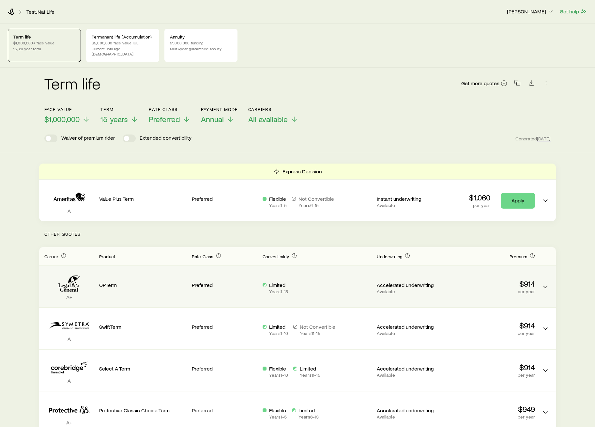
click at [197, 282] on p "Preferred" at bounding box center [225, 285] width 66 height 7
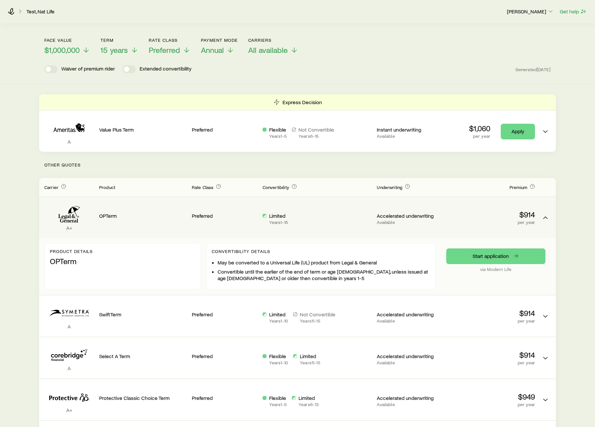
scroll to position [71, 0]
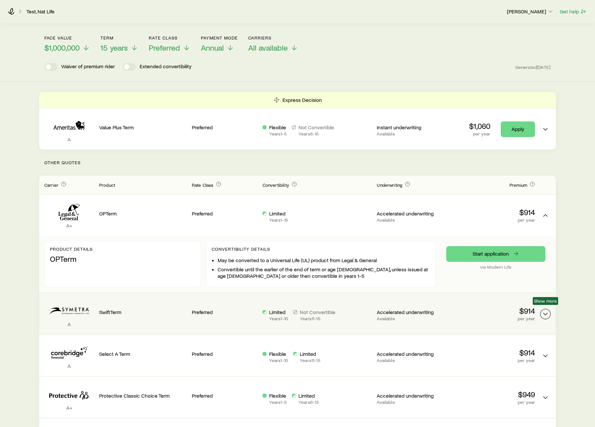
click at [387, 297] on icon "Term quotes" at bounding box center [546, 314] width 8 height 8
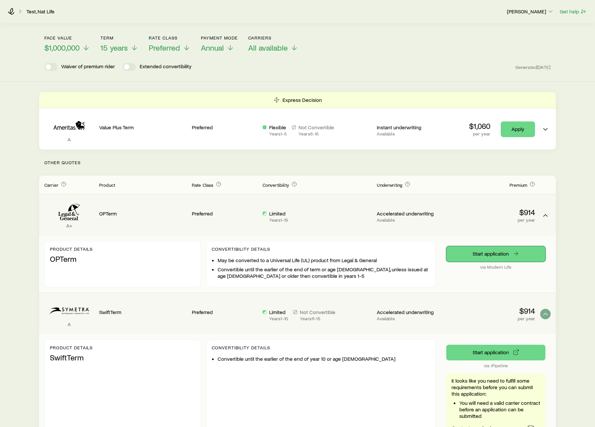
click at [387, 249] on link "Start application" at bounding box center [496, 254] width 99 height 16
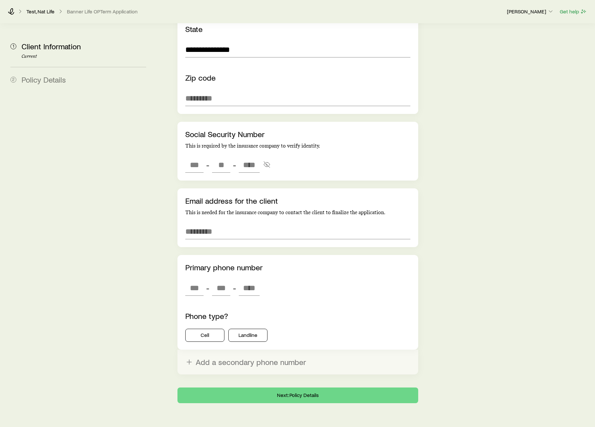
scroll to position [534, 0]
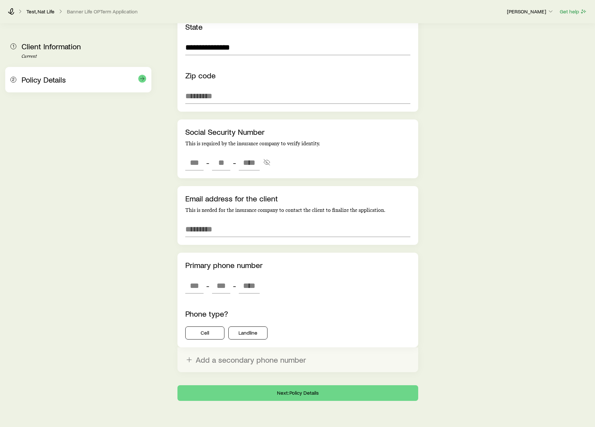
click at [64, 82] on span "Policy Details" at bounding box center [44, 79] width 44 height 9
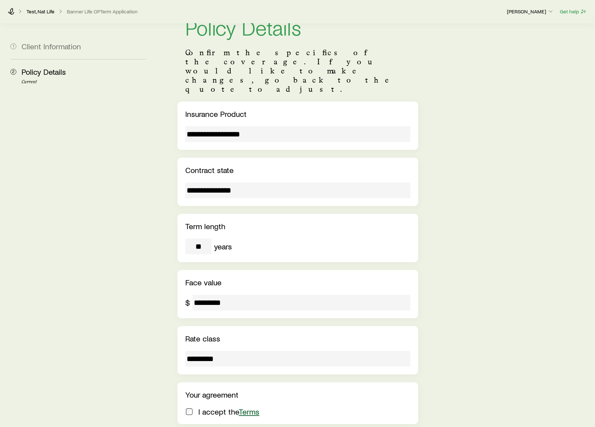
scroll to position [0, 0]
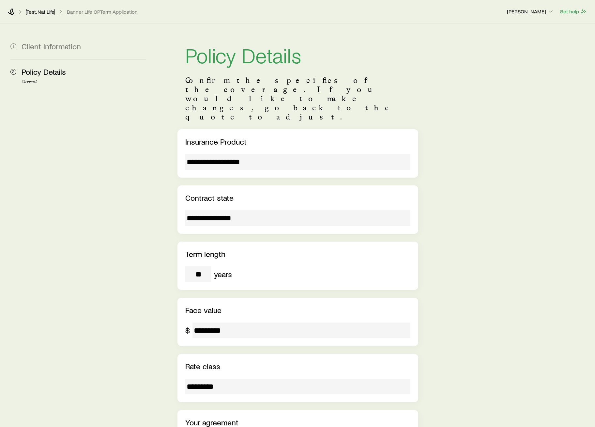
click at [48, 12] on link "Test, Nat Life" at bounding box center [40, 12] width 29 height 6
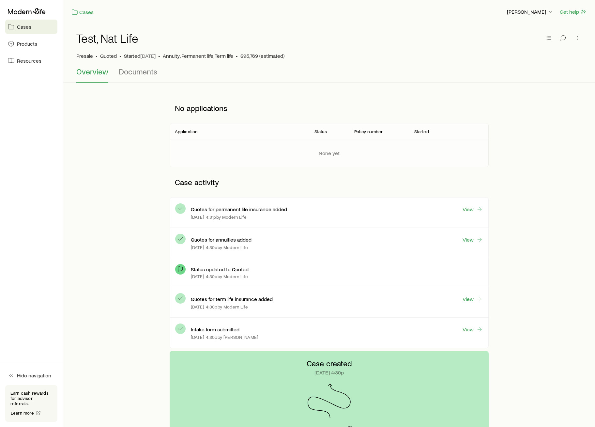
click at [34, 28] on link "Cases" at bounding box center [31, 27] width 52 height 14
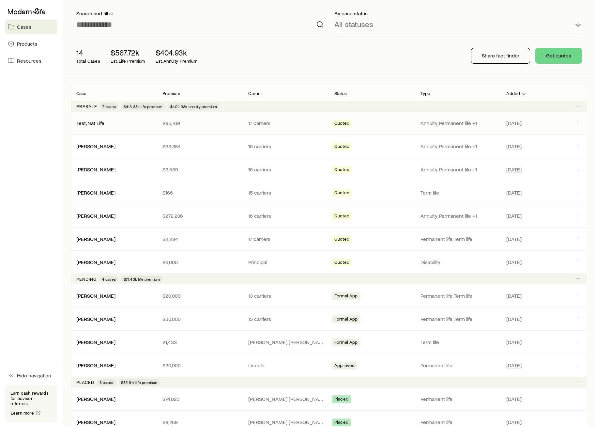
scroll to position [52, 0]
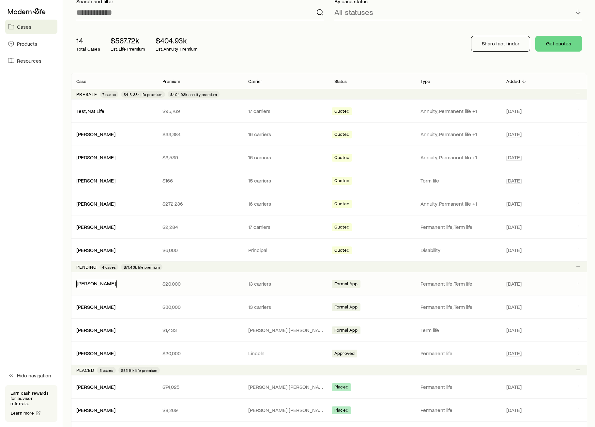
click at [92, 283] on link "Wagner, Dan" at bounding box center [96, 283] width 39 height 6
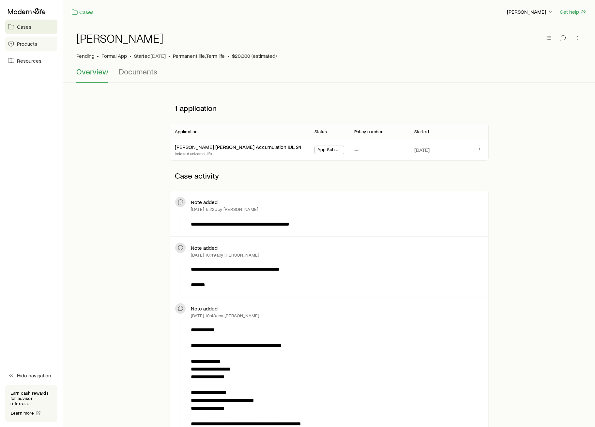
click at [34, 44] on span "Products" at bounding box center [27, 43] width 20 height 7
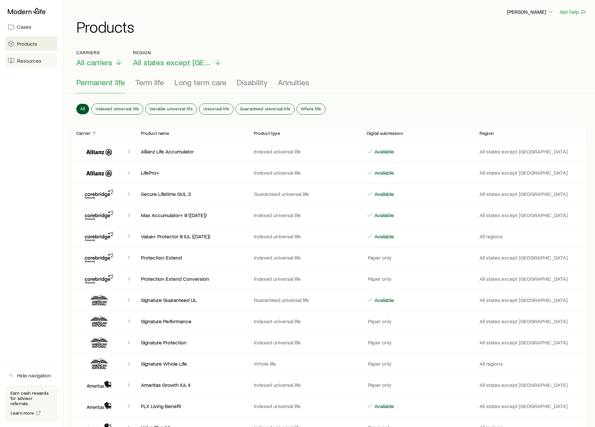
click at [21, 58] on span "Resources" at bounding box center [29, 60] width 24 height 7
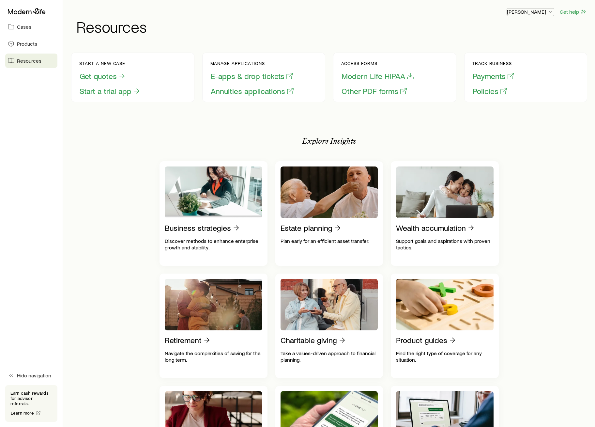
click at [387, 11] on p "Frank Peterson" at bounding box center [530, 11] width 47 height 7
click at [387, 44] on span "Commission schedule" at bounding box center [516, 44] width 50 height 7
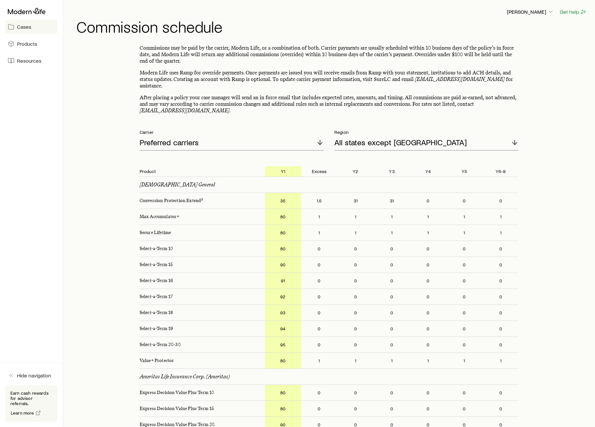
click at [30, 30] on link "Cases" at bounding box center [31, 27] width 52 height 14
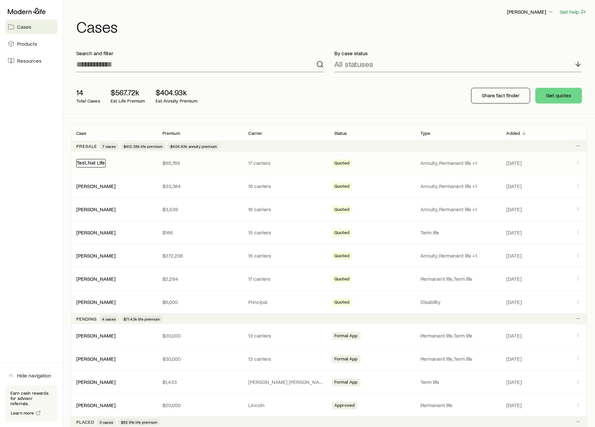
click at [92, 165] on link "Test, Nat Life" at bounding box center [91, 162] width 28 height 6
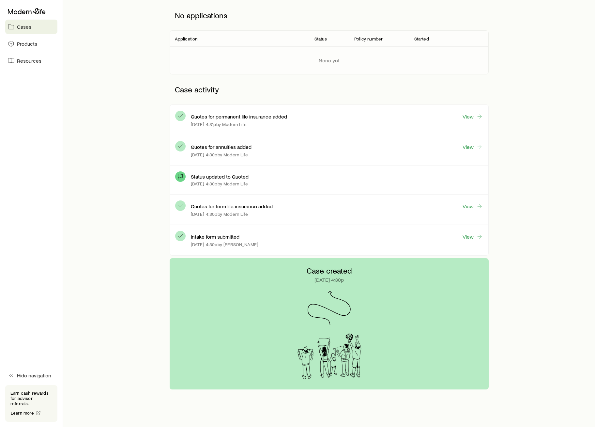
scroll to position [110, 0]
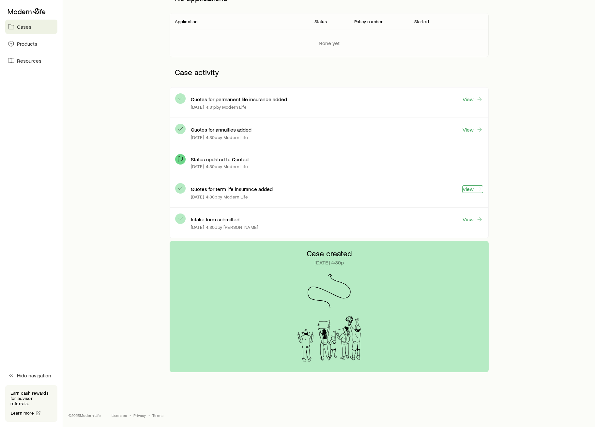
click at [387, 190] on link "View" at bounding box center [473, 189] width 21 height 8
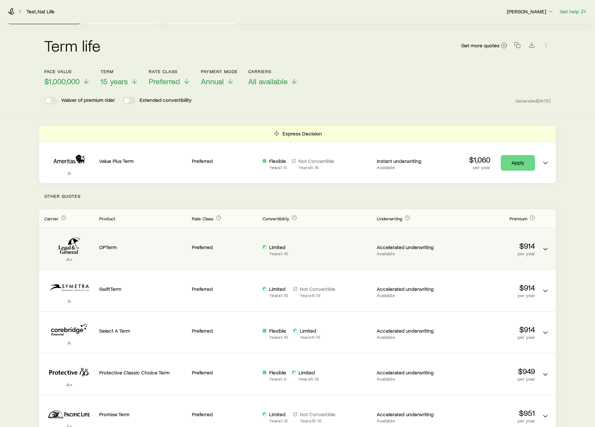
scroll to position [42, 0]
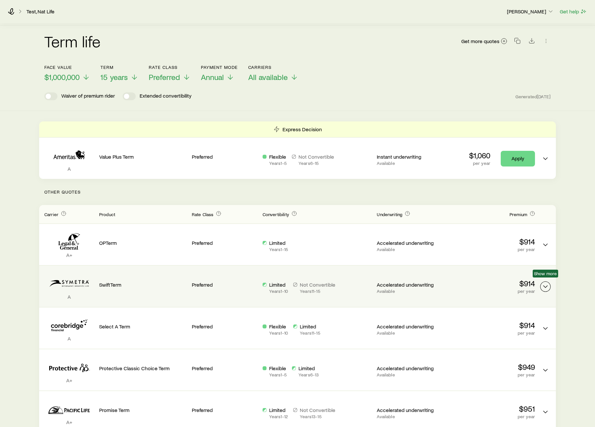
click at [387, 283] on icon "Term quotes" at bounding box center [546, 287] width 8 height 8
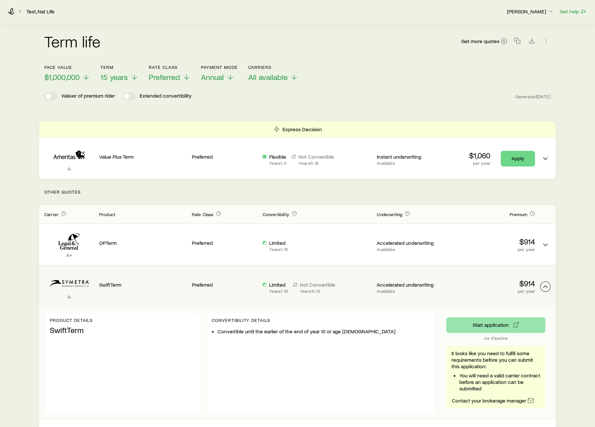
scroll to position [68, 0]
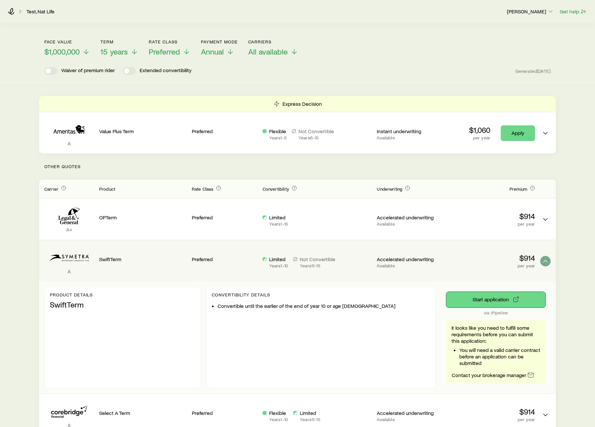
click at [387, 292] on button "Start application" at bounding box center [496, 300] width 99 height 16
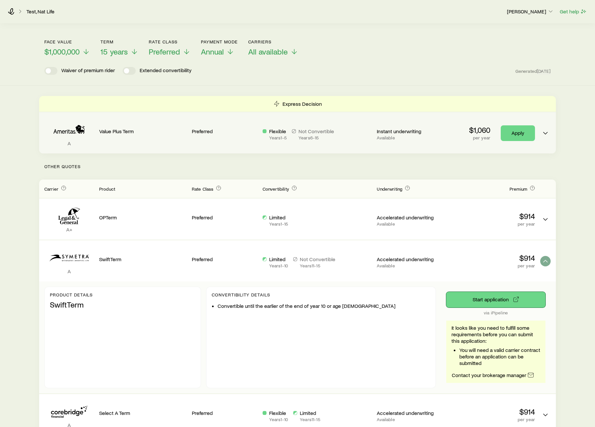
scroll to position [35, 0]
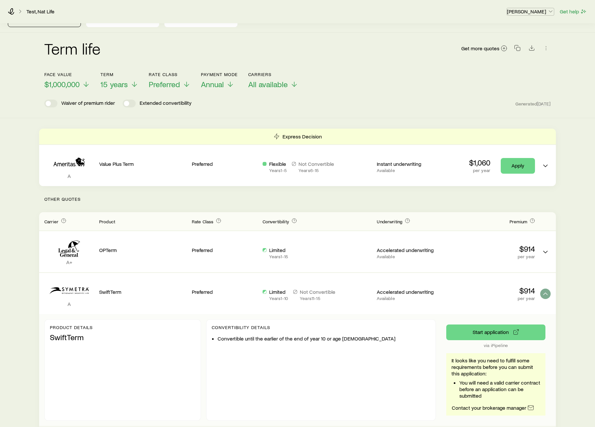
click at [387, 12] on p "Frank Peterson" at bounding box center [530, 11] width 47 height 7
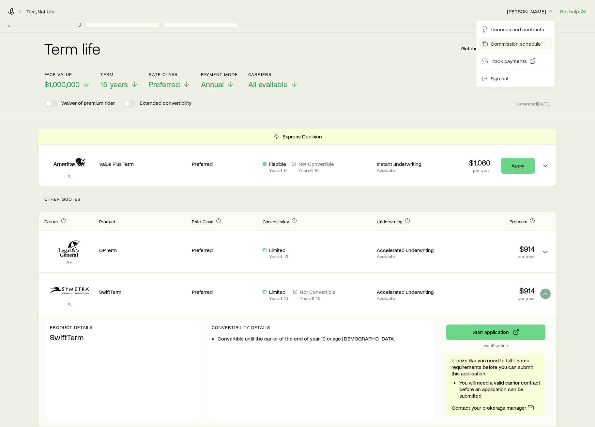
click at [387, 44] on span "Commission schedule" at bounding box center [516, 43] width 50 height 7
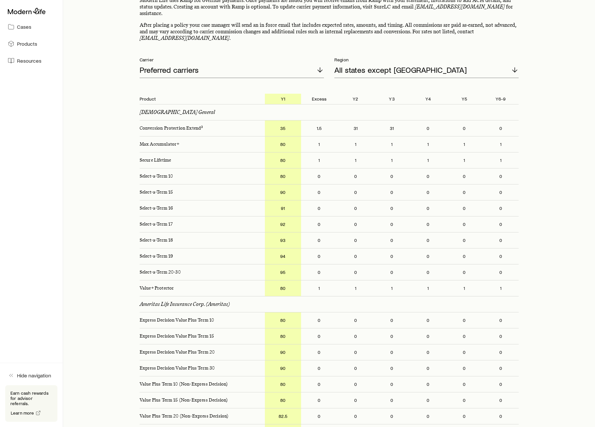
scroll to position [75, 0]
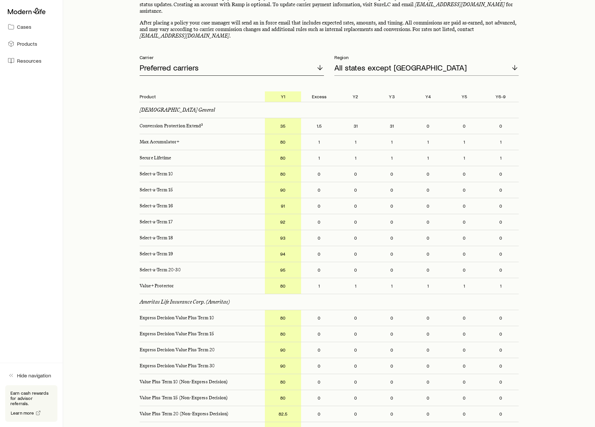
click at [234, 64] on div "Preferred carriers" at bounding box center [232, 68] width 184 height 16
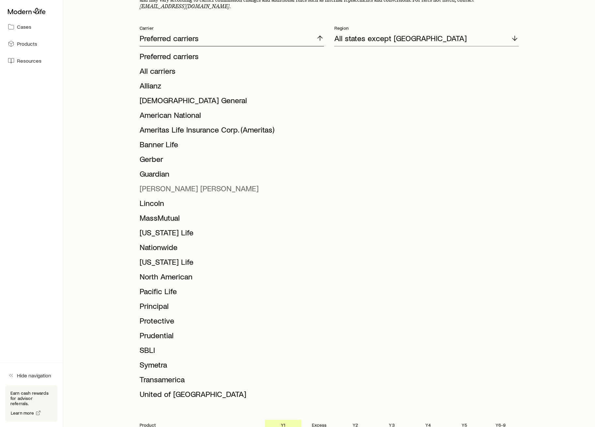
scroll to position [102, 0]
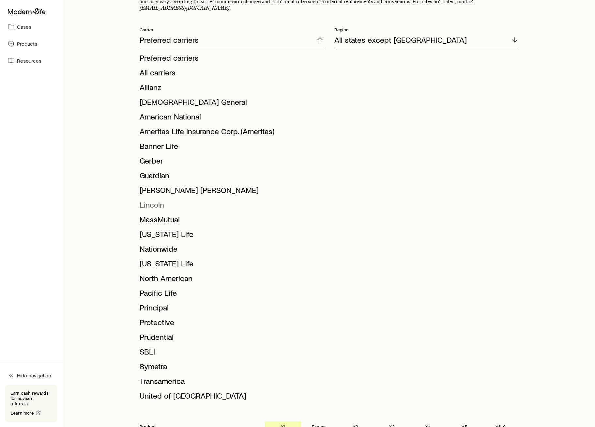
click at [162, 200] on span "Lincoln" at bounding box center [152, 204] width 24 height 9
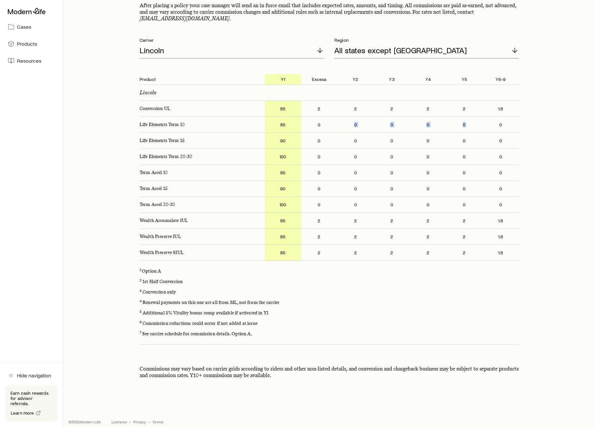
drag, startPoint x: 355, startPoint y: 119, endPoint x: 472, endPoint y: 116, distance: 117.2
click at [387, 117] on div "85 0 0 0 0 0 0" at bounding box center [395, 125] width 260 height 16
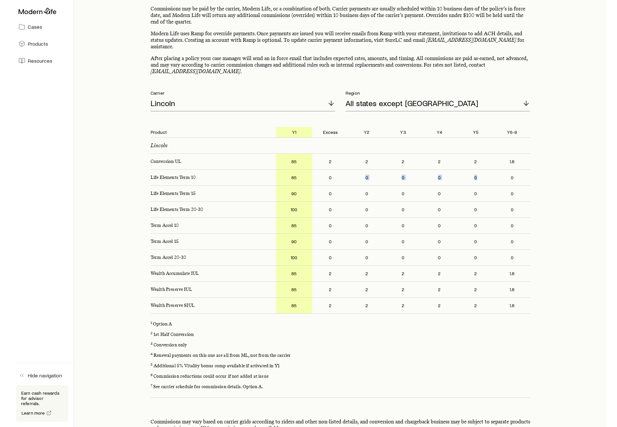
scroll to position [0, 0]
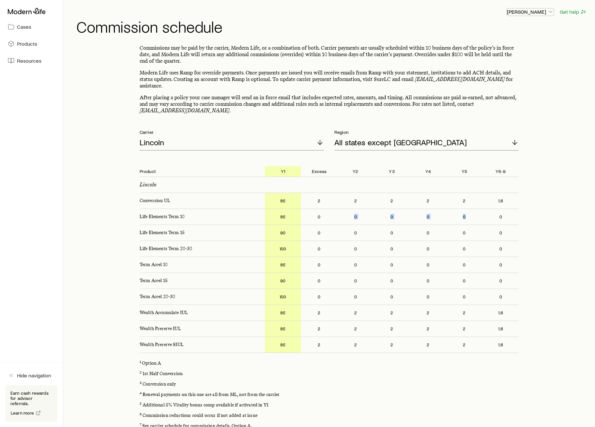
click at [387, 11] on p "Frank Peterson" at bounding box center [530, 11] width 47 height 7
click at [387, 32] on span "Licenses and contracts" at bounding box center [518, 29] width 54 height 7
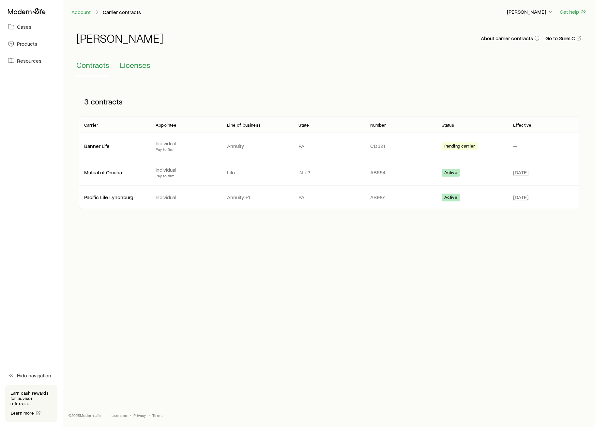
click at [145, 67] on span "Licenses" at bounding box center [135, 64] width 31 height 9
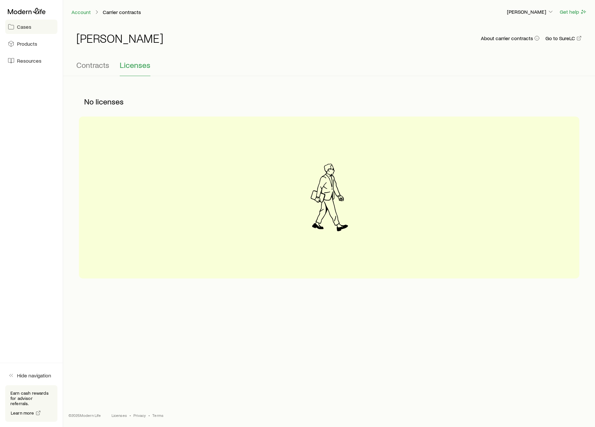
click at [43, 24] on link "Cases" at bounding box center [31, 27] width 52 height 14
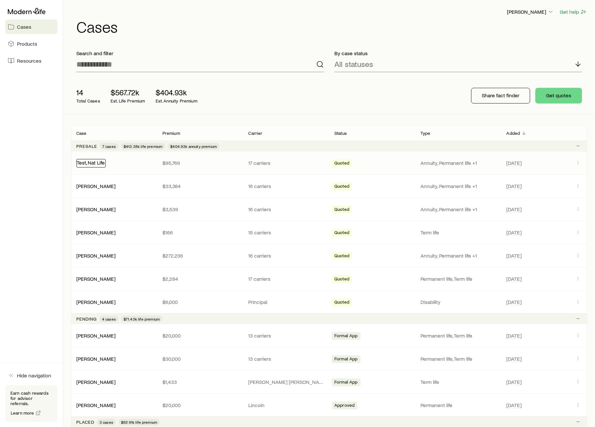
click at [92, 163] on link "Test, Nat Life" at bounding box center [91, 162] width 28 height 6
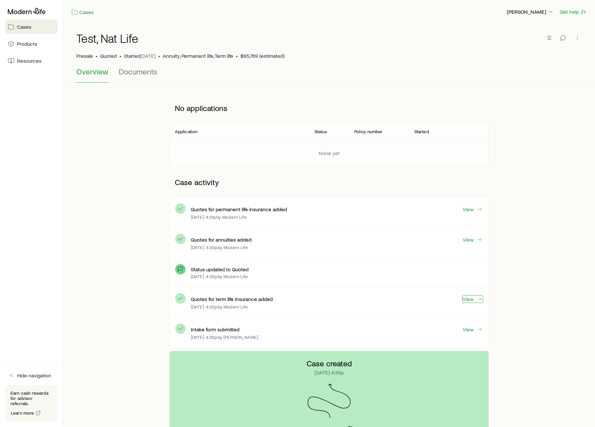
click at [387, 297] on icon at bounding box center [480, 299] width 7 height 7
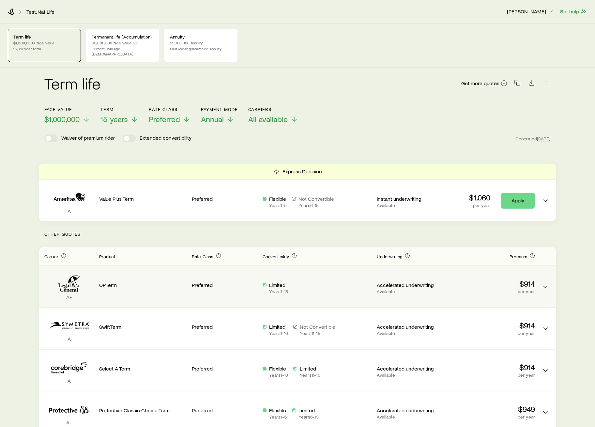
click at [387, 280] on div "A+ OPTerm Preferred Limited Years 1 - 15 Accelerated underwriting Available $91…" at bounding box center [297, 286] width 517 height 41
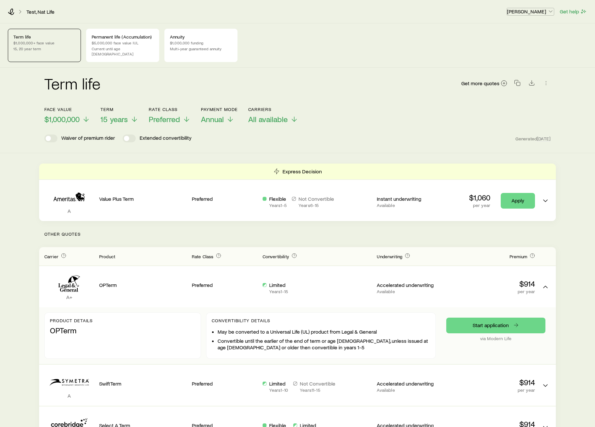
click at [387, 10] on p "Frank Peterson" at bounding box center [530, 11] width 47 height 7
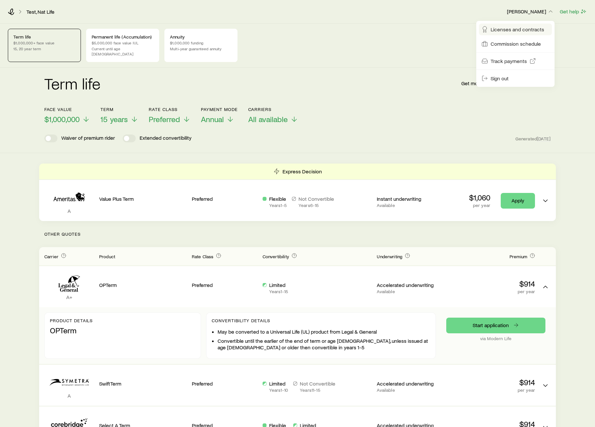
click at [387, 32] on span "Licenses and contracts" at bounding box center [518, 29] width 54 height 7
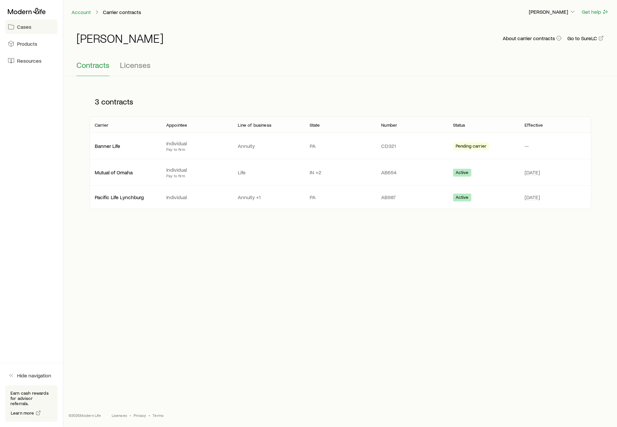
click at [30, 28] on span "Cases" at bounding box center [24, 27] width 14 height 7
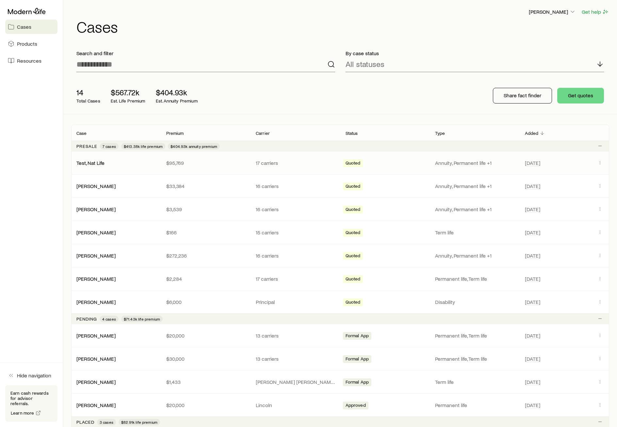
click at [95, 159] on div "Test, Nat Life $95,769 17 carriers Quoted Annuity, Permanent life +1 Sep 22" at bounding box center [340, 162] width 538 height 23
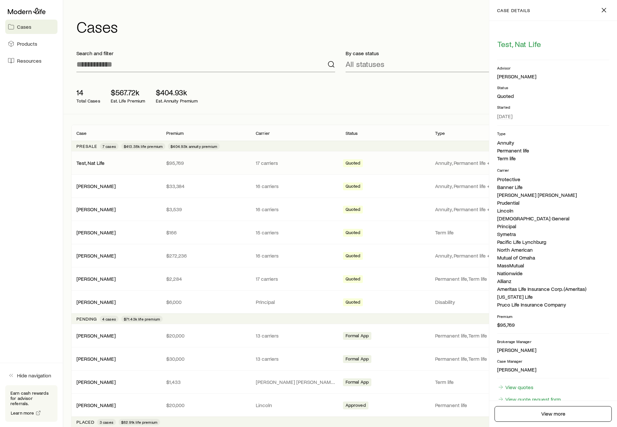
scroll to position [27, 0]
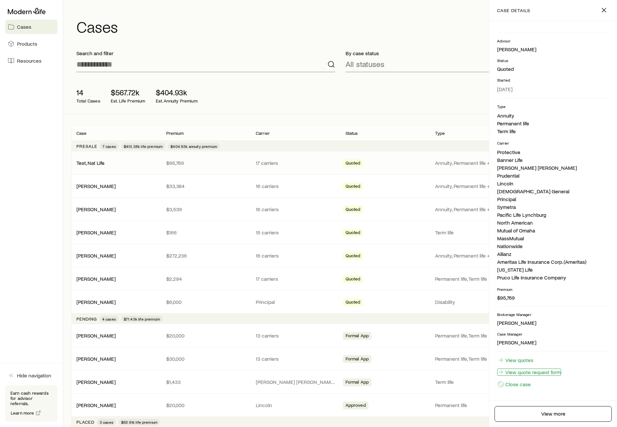
click at [387, 297] on link "View quote request form" at bounding box center [529, 372] width 64 height 7
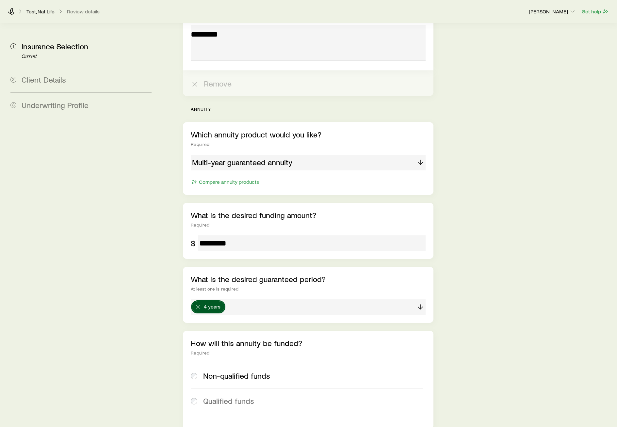
scroll to position [1583, 0]
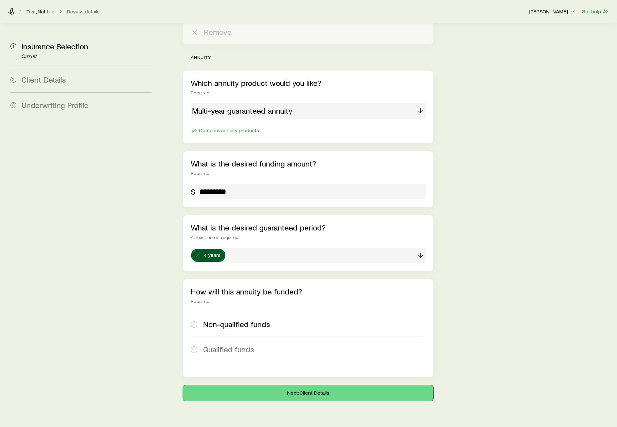
click at [298, 297] on button "Next: Client Details" at bounding box center [308, 393] width 250 height 16
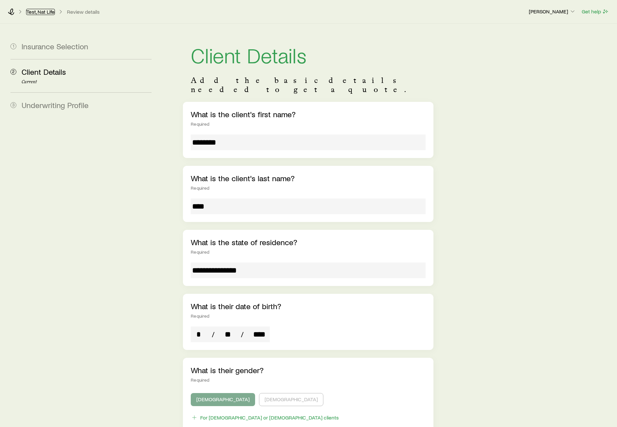
click at [49, 12] on link "Test, Nat Life" at bounding box center [40, 12] width 29 height 6
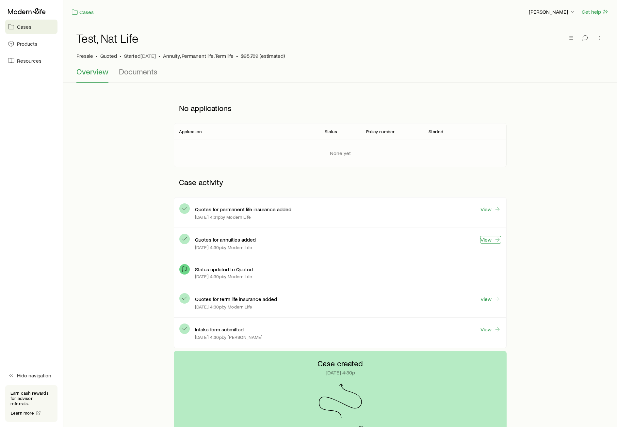
click at [387, 240] on link "View" at bounding box center [490, 240] width 21 height 8
